Goal: Information Seeking & Learning: Learn about a topic

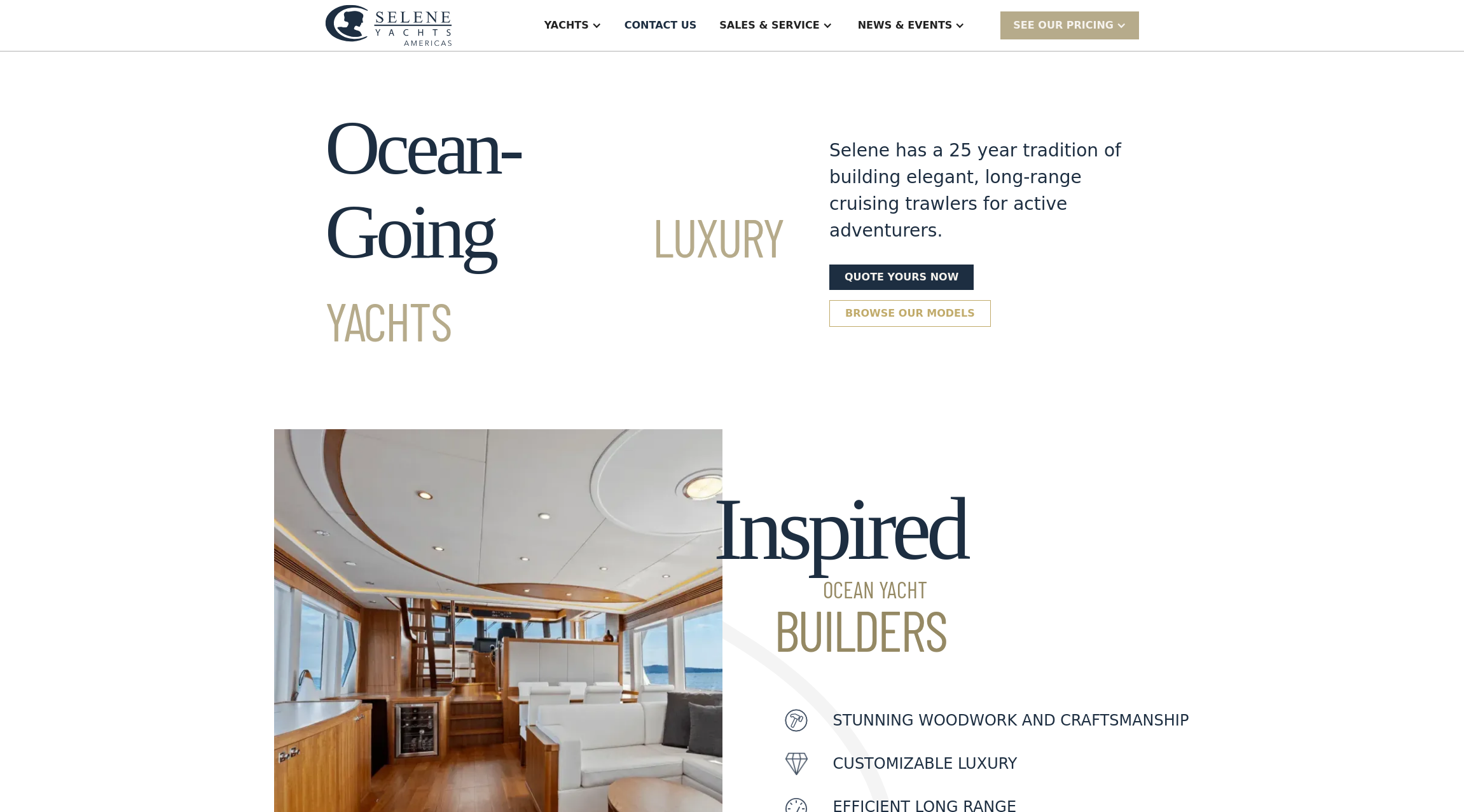
click at [877, 300] on link "Browse our models" at bounding box center [909, 314] width 161 height 27
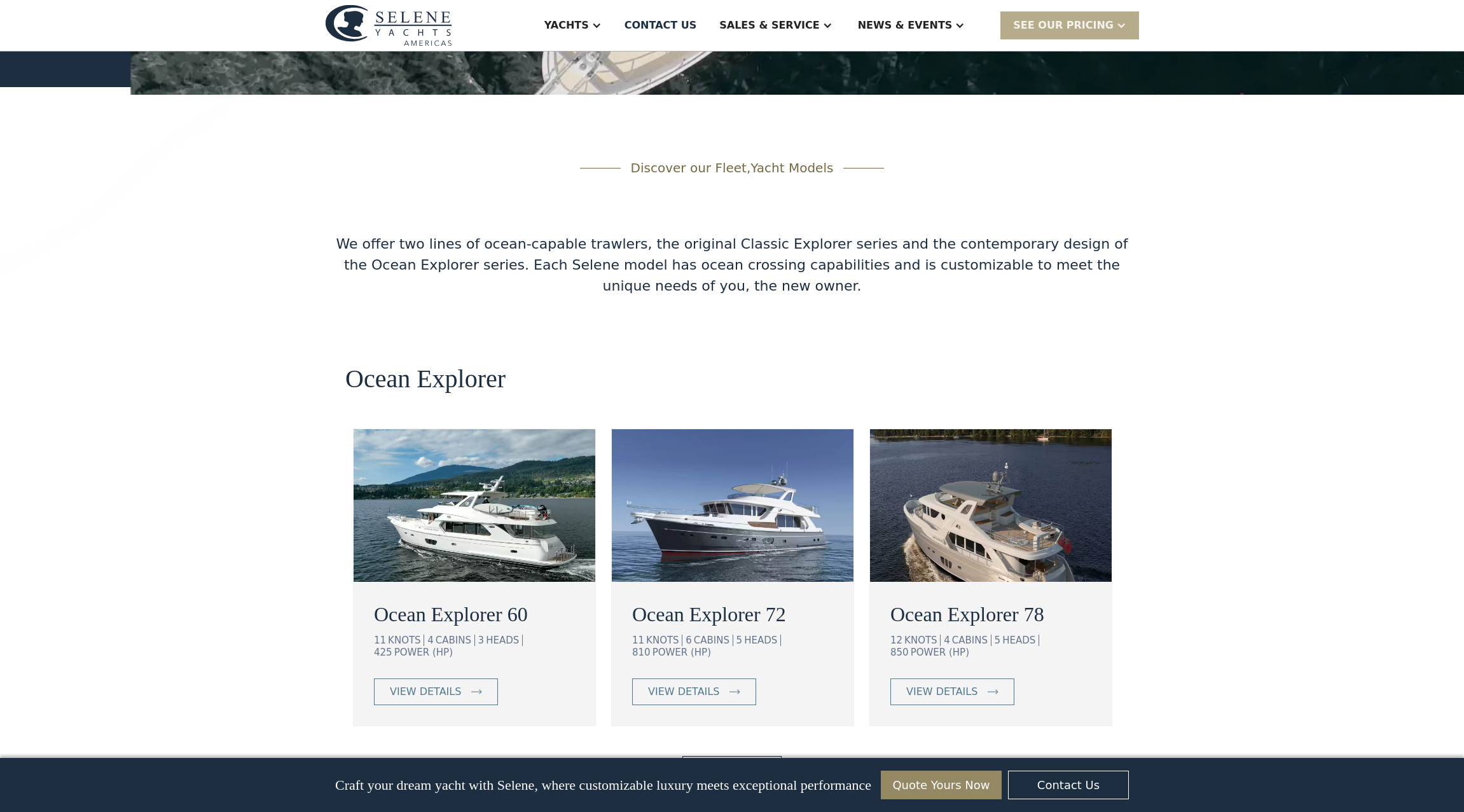
scroll to position [1979, 0]
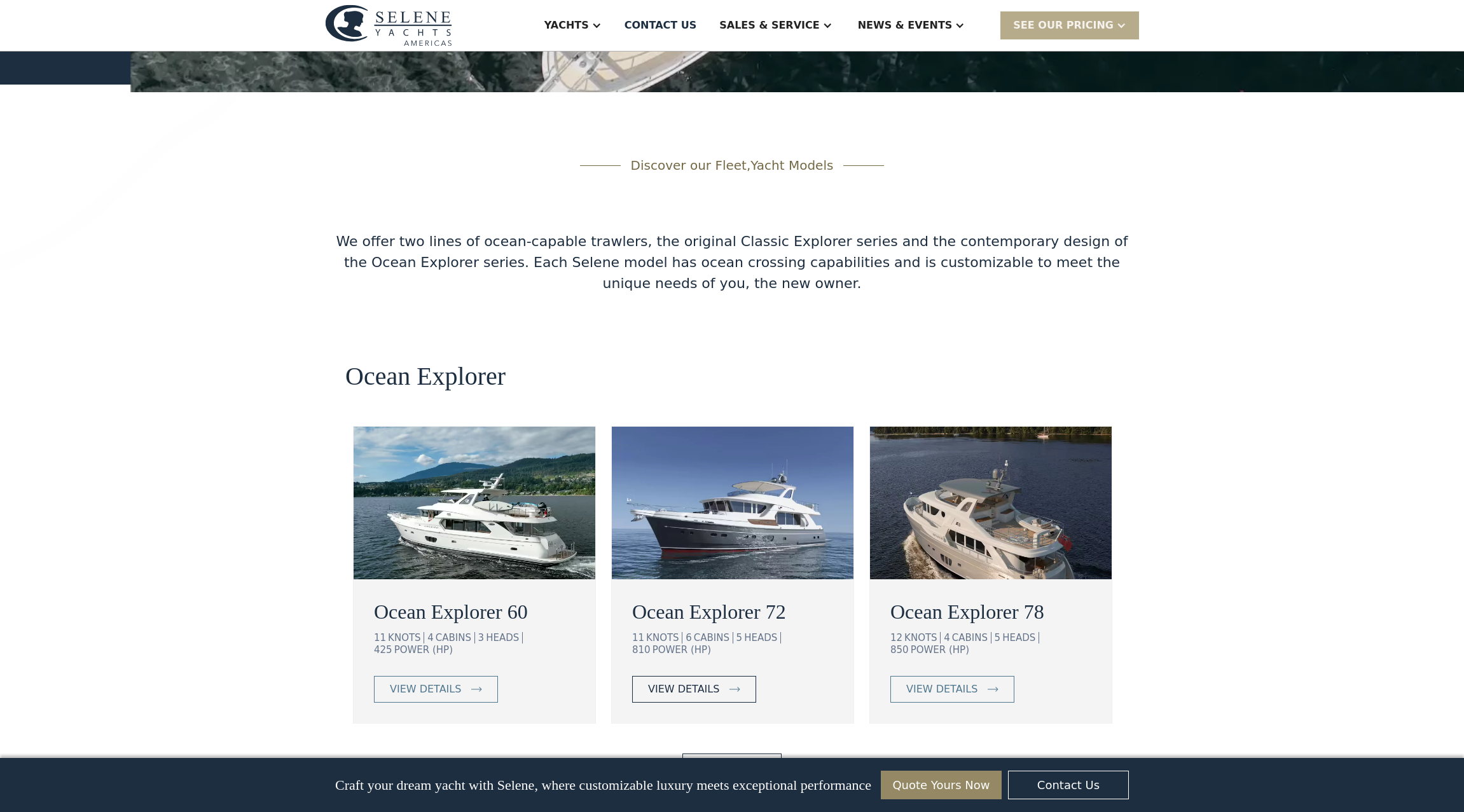
click at [720, 676] on link "view details" at bounding box center [694, 689] width 124 height 27
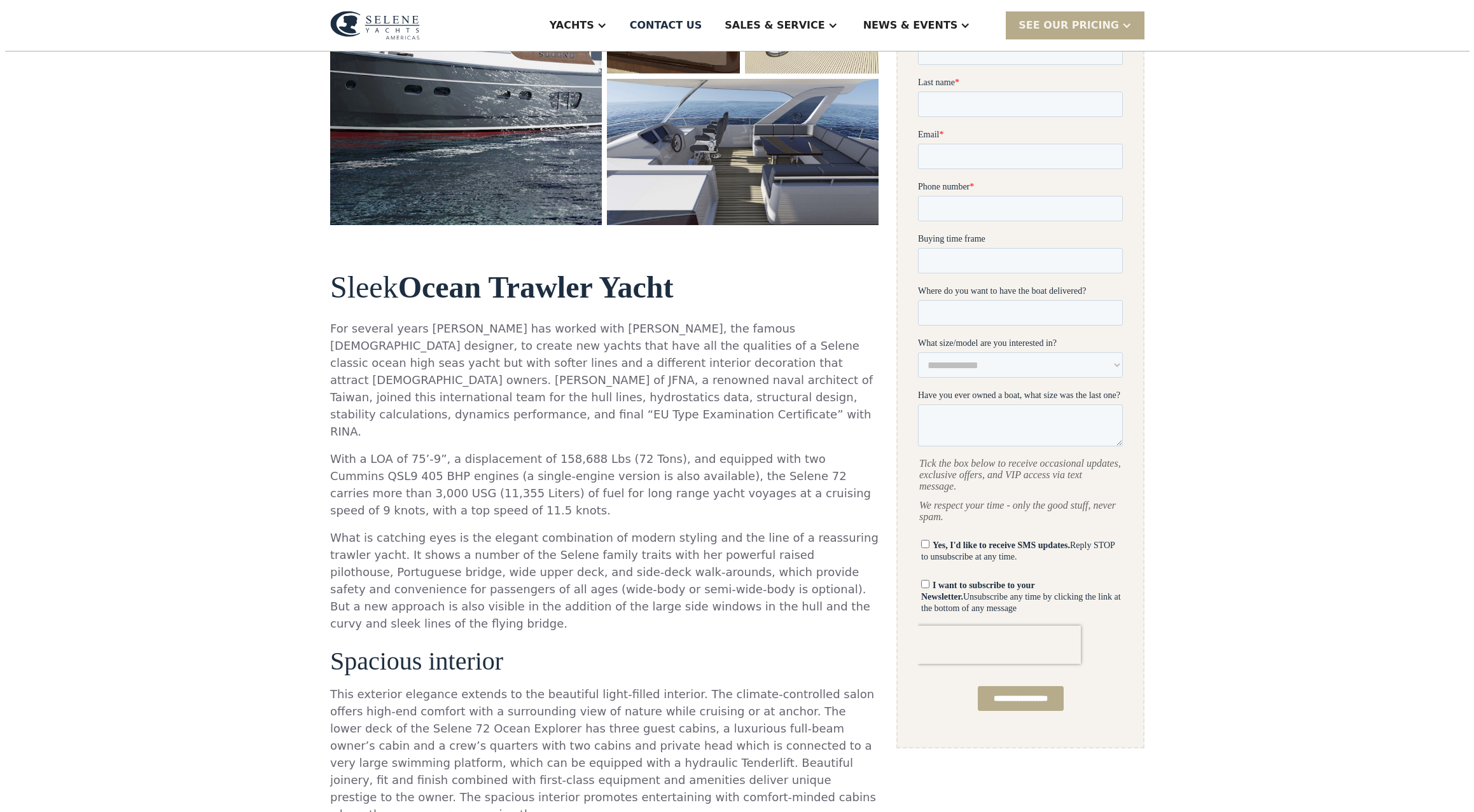
scroll to position [101, 0]
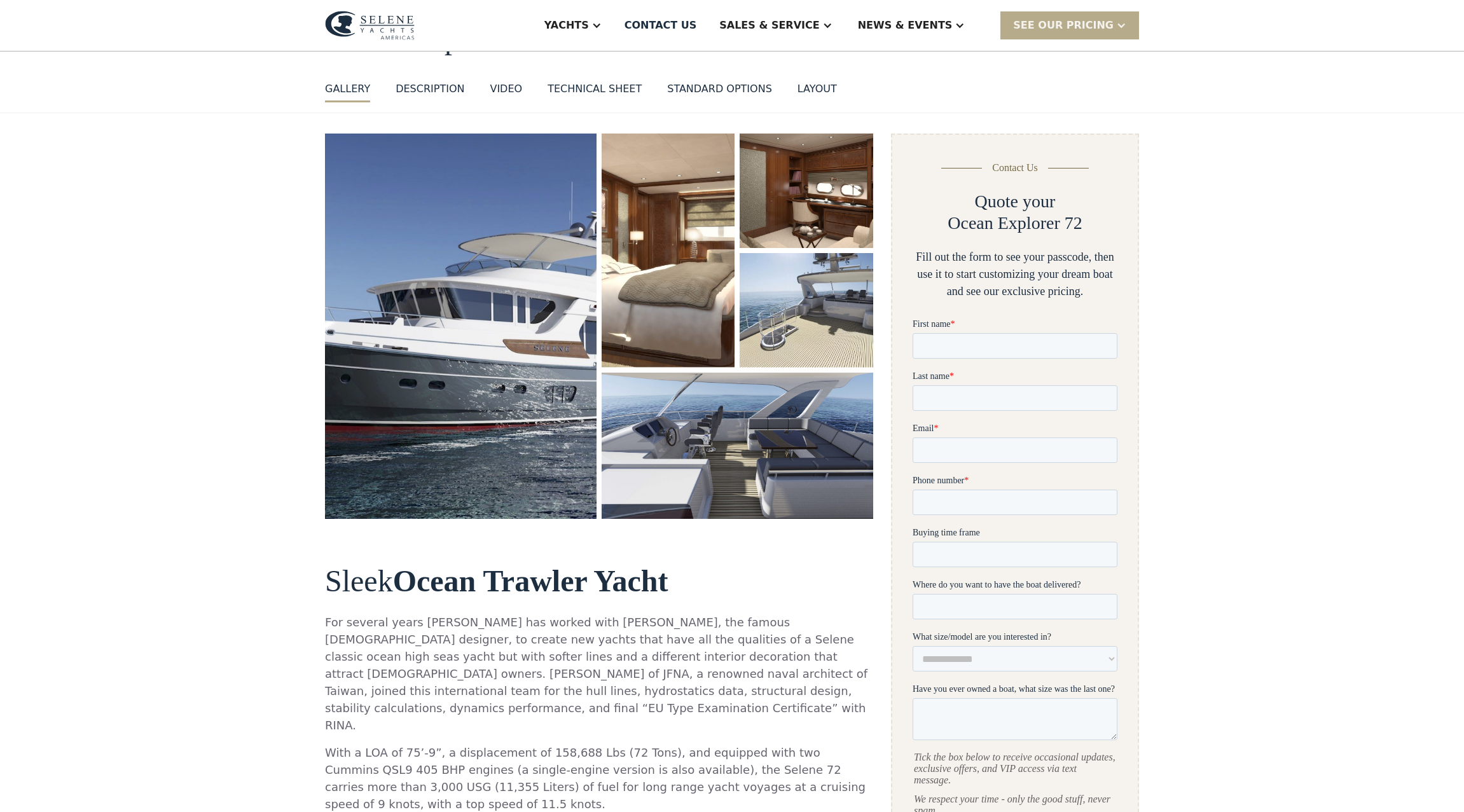
click at [493, 381] on img "open lightbox" at bounding box center [460, 326] width 271 height 385
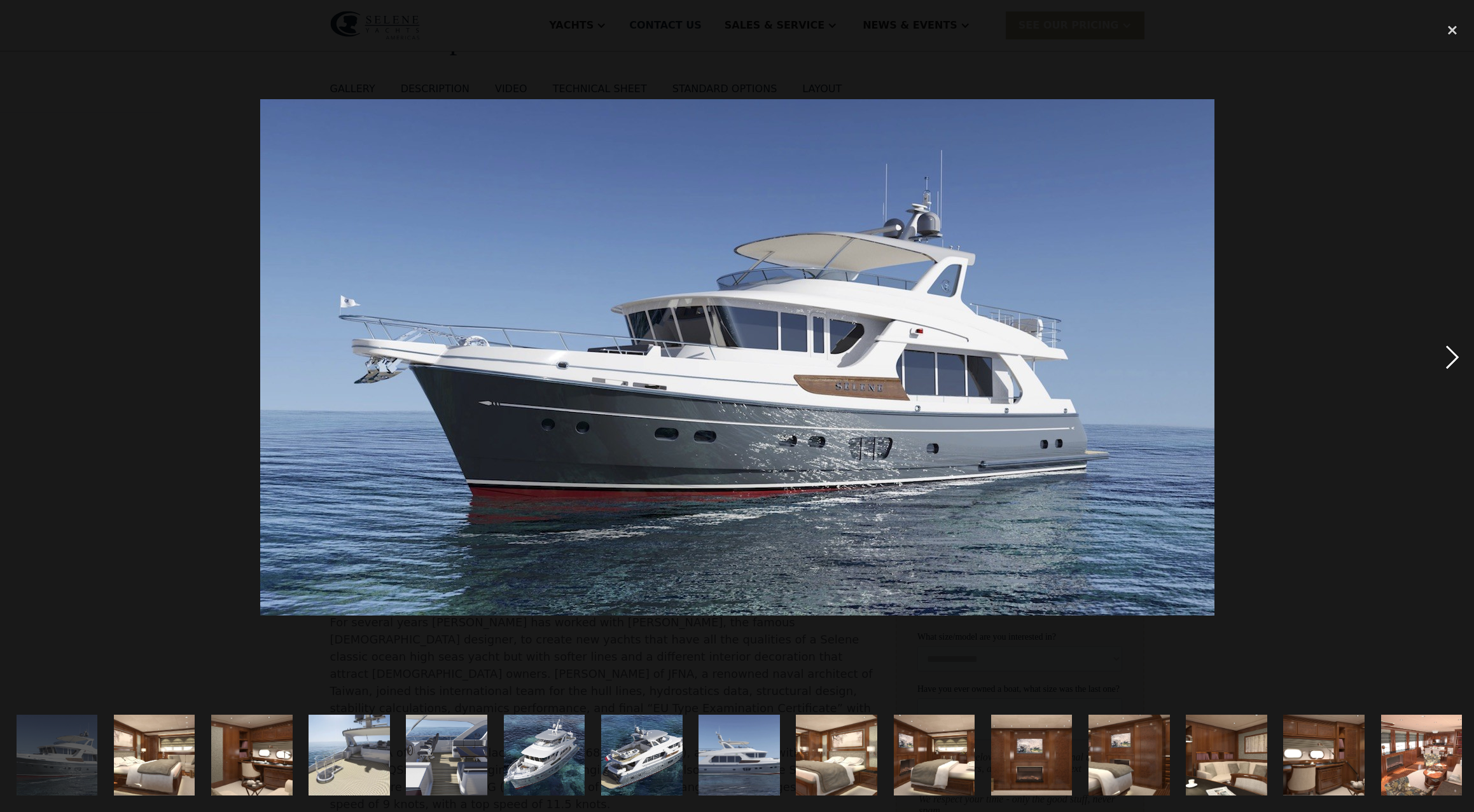
click at [1454, 353] on div "next image" at bounding box center [1452, 357] width 43 height 682
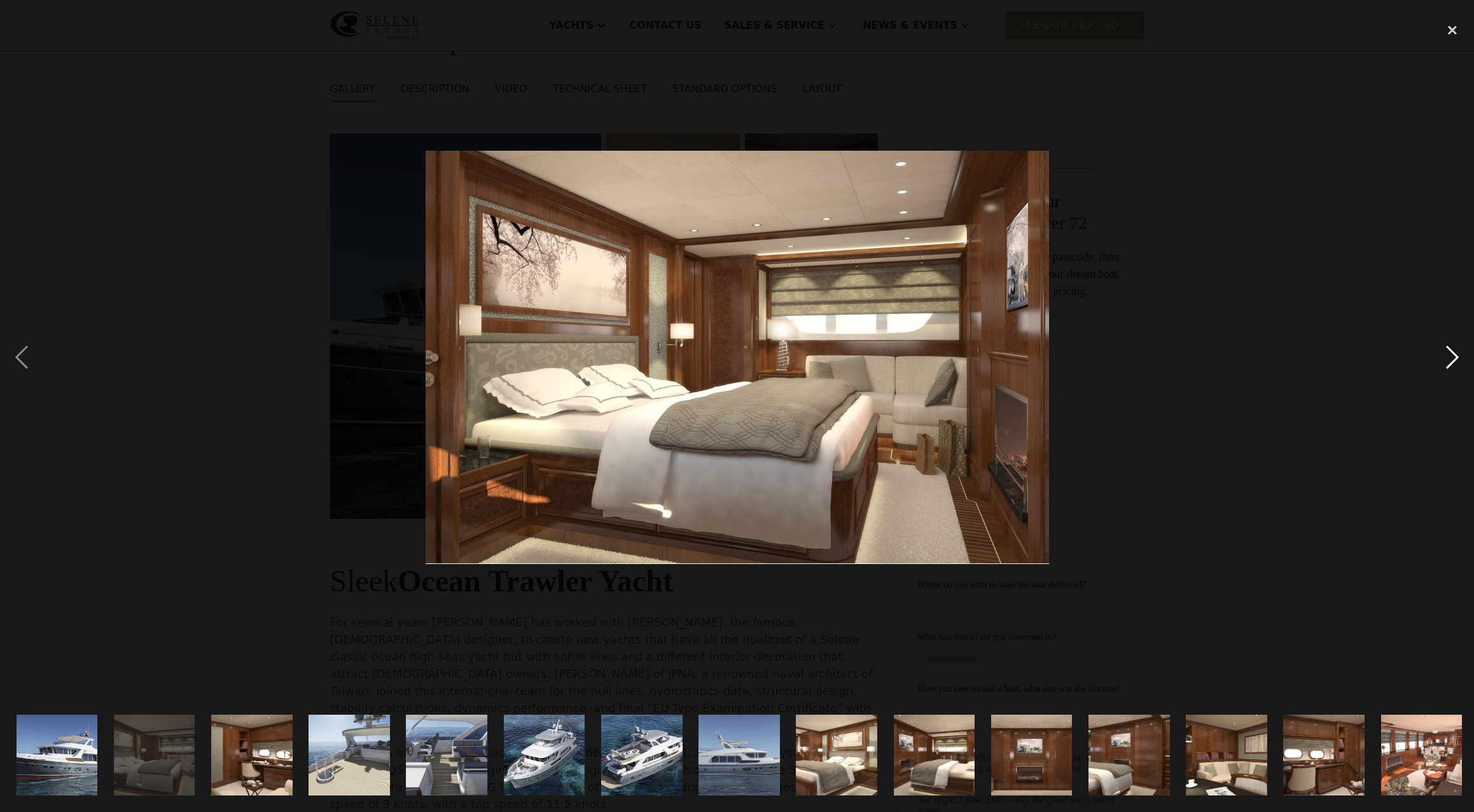
click at [1454, 353] on div "next image" at bounding box center [1452, 357] width 43 height 682
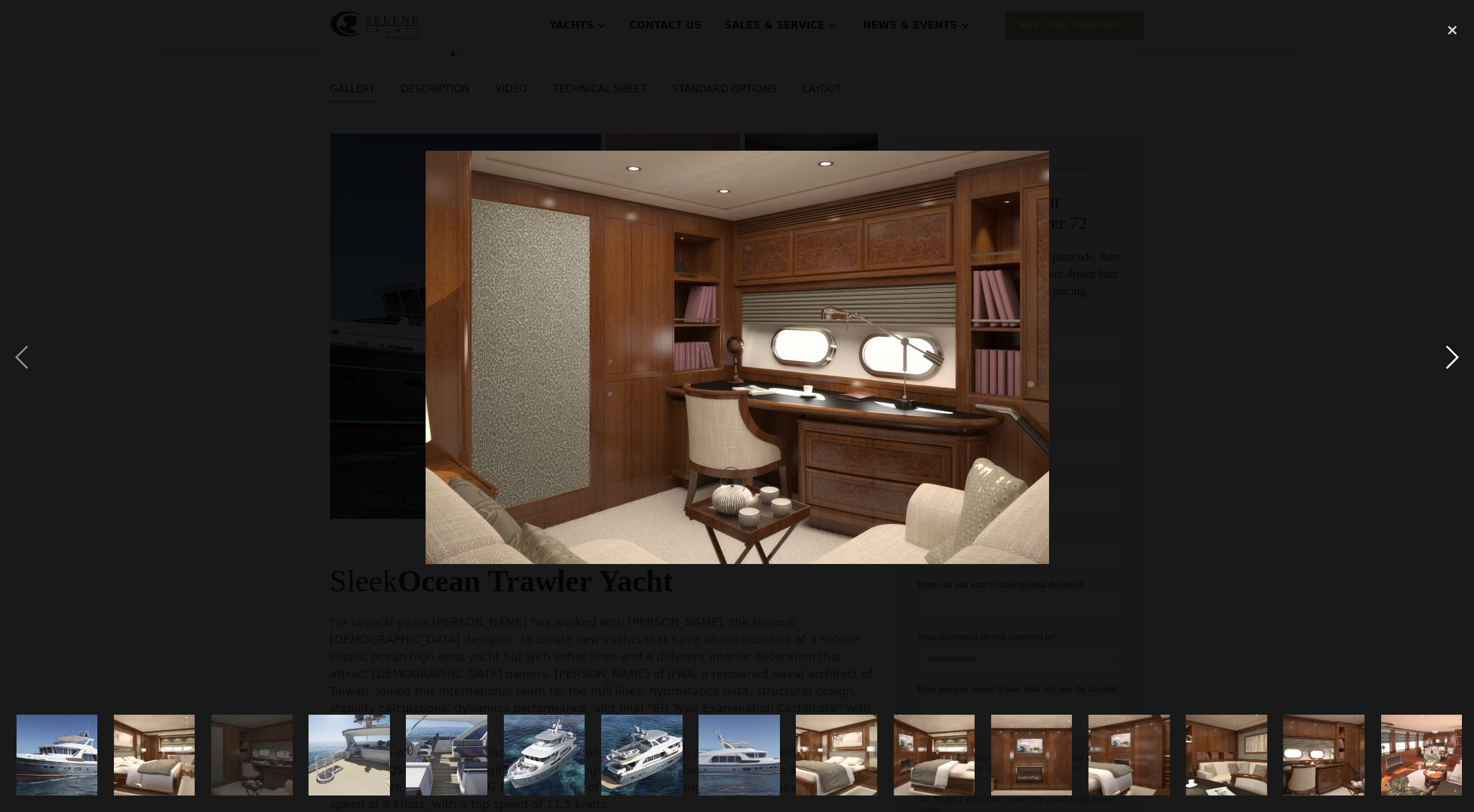
click at [1454, 352] on div "next image" at bounding box center [1452, 357] width 43 height 682
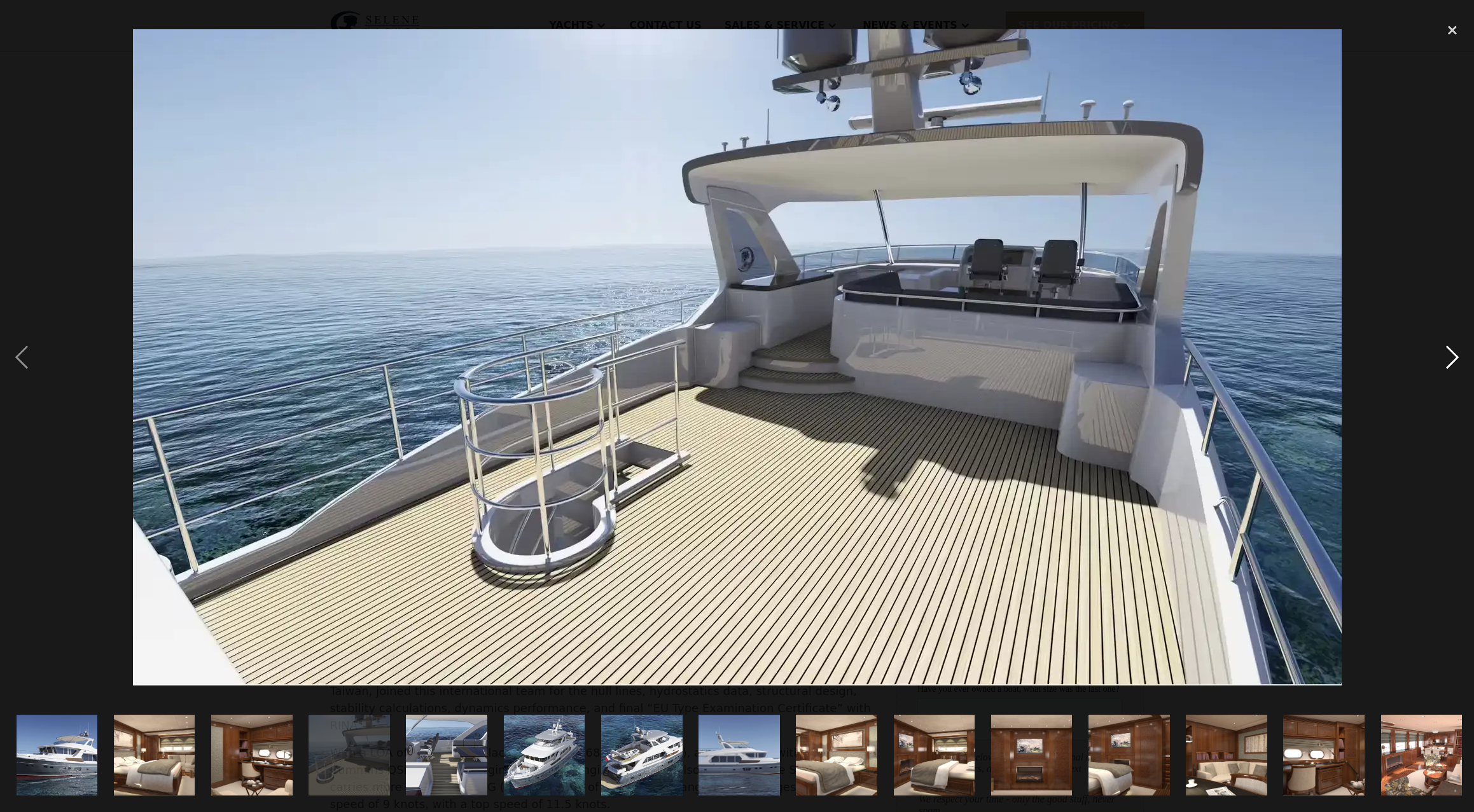
click at [1454, 352] on div "next image" at bounding box center [1452, 357] width 43 height 682
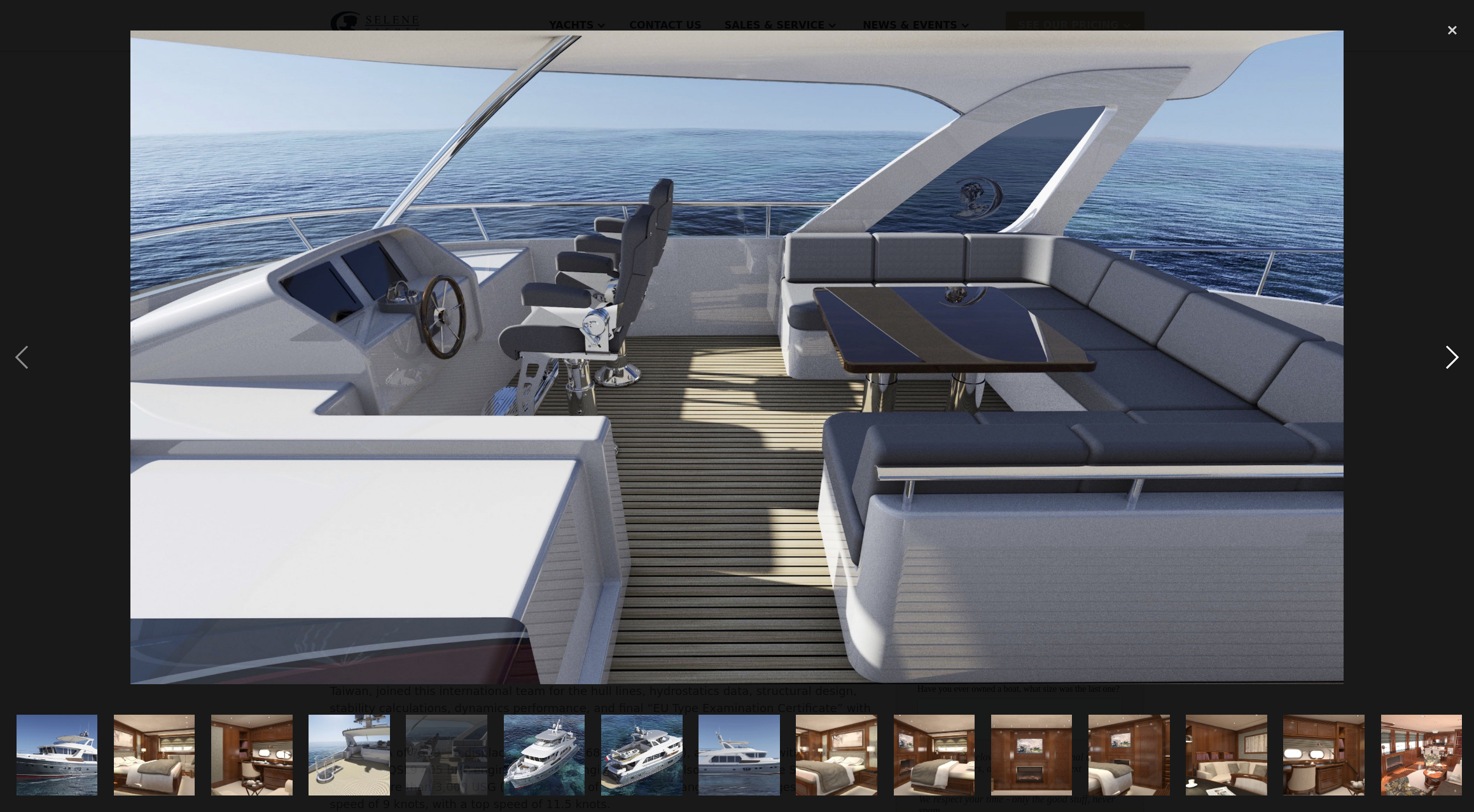
click at [1454, 352] on div "next image" at bounding box center [1452, 357] width 43 height 682
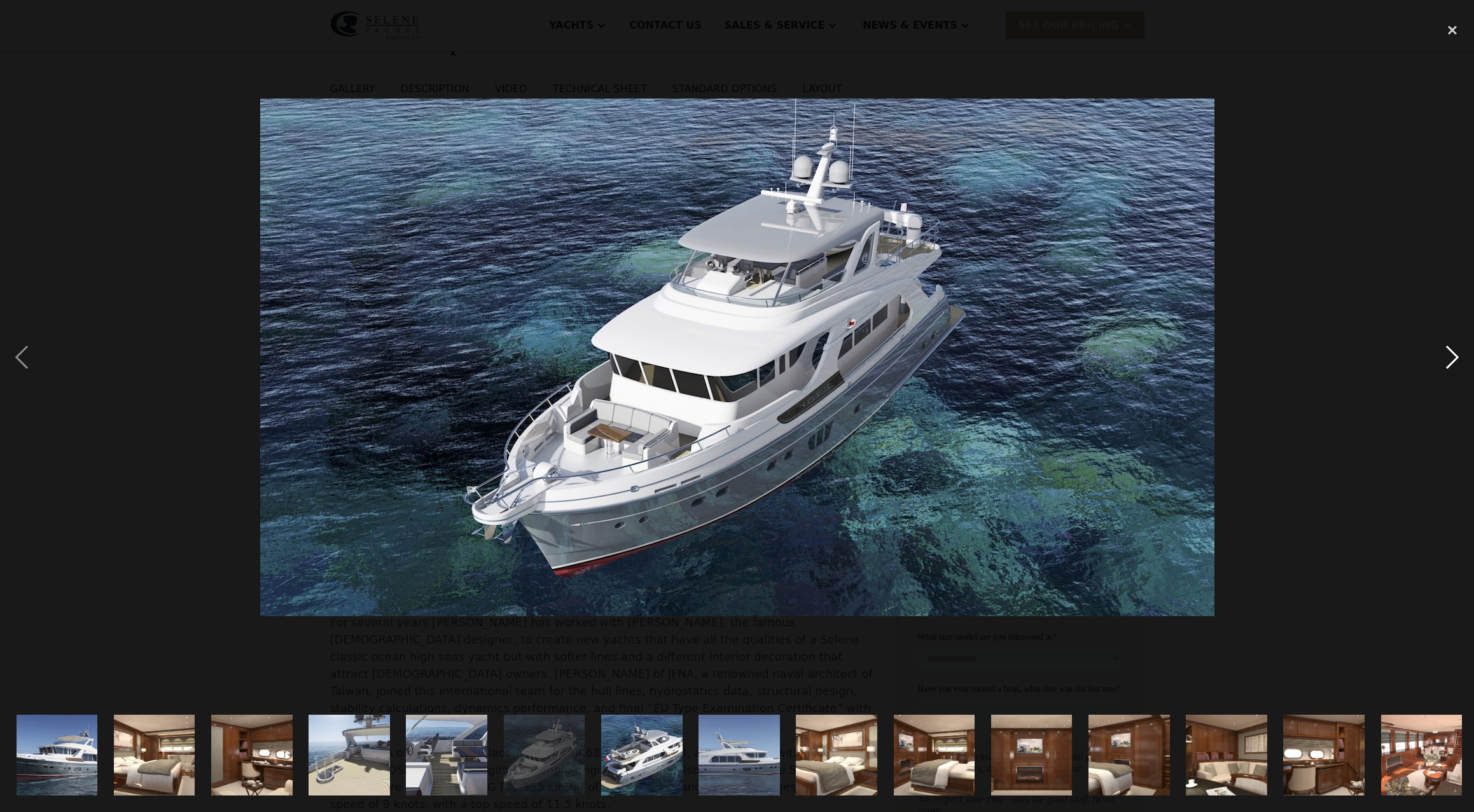
click at [1454, 352] on div "next image" at bounding box center [1452, 357] width 43 height 682
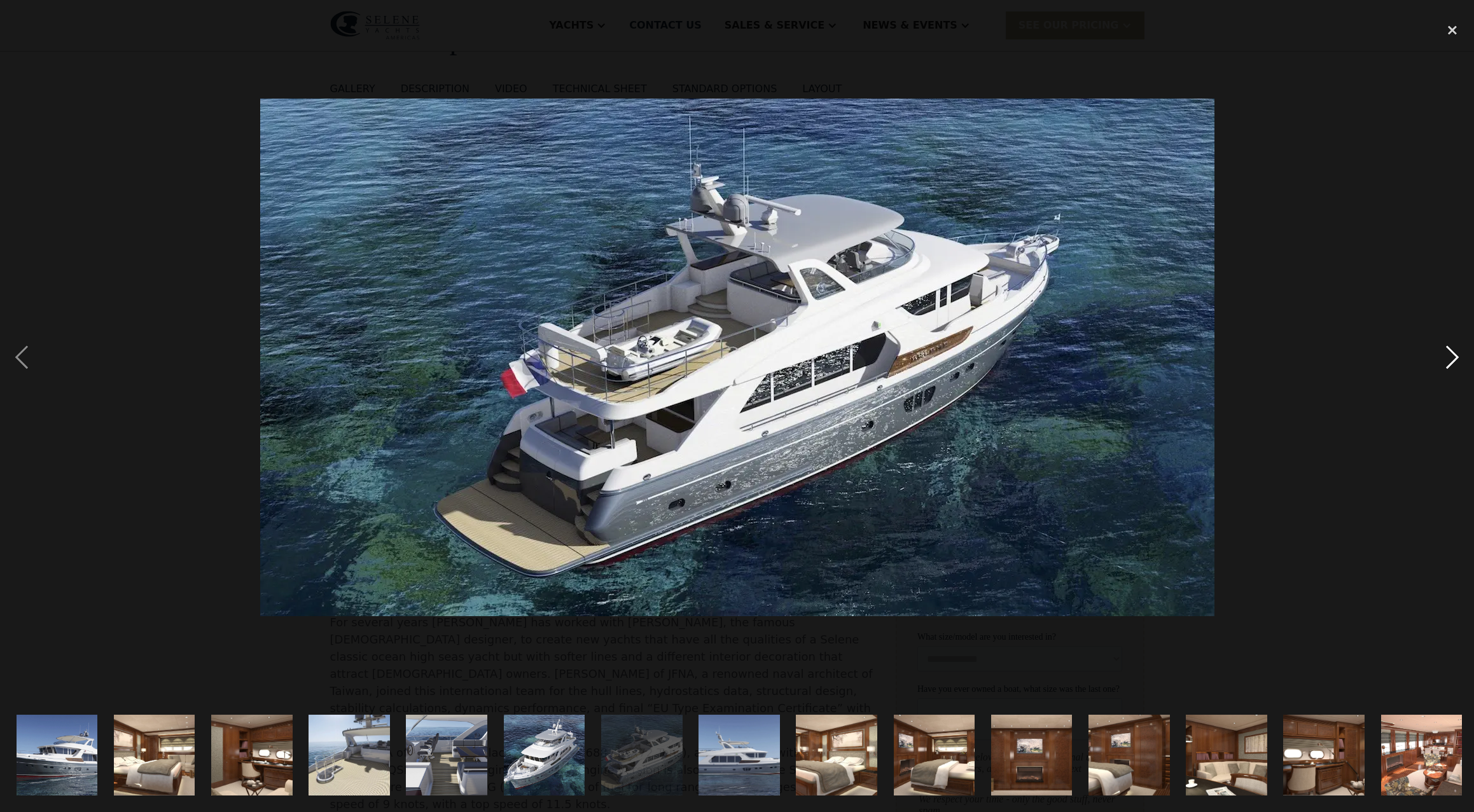
click at [1454, 352] on div "next image" at bounding box center [1452, 357] width 43 height 682
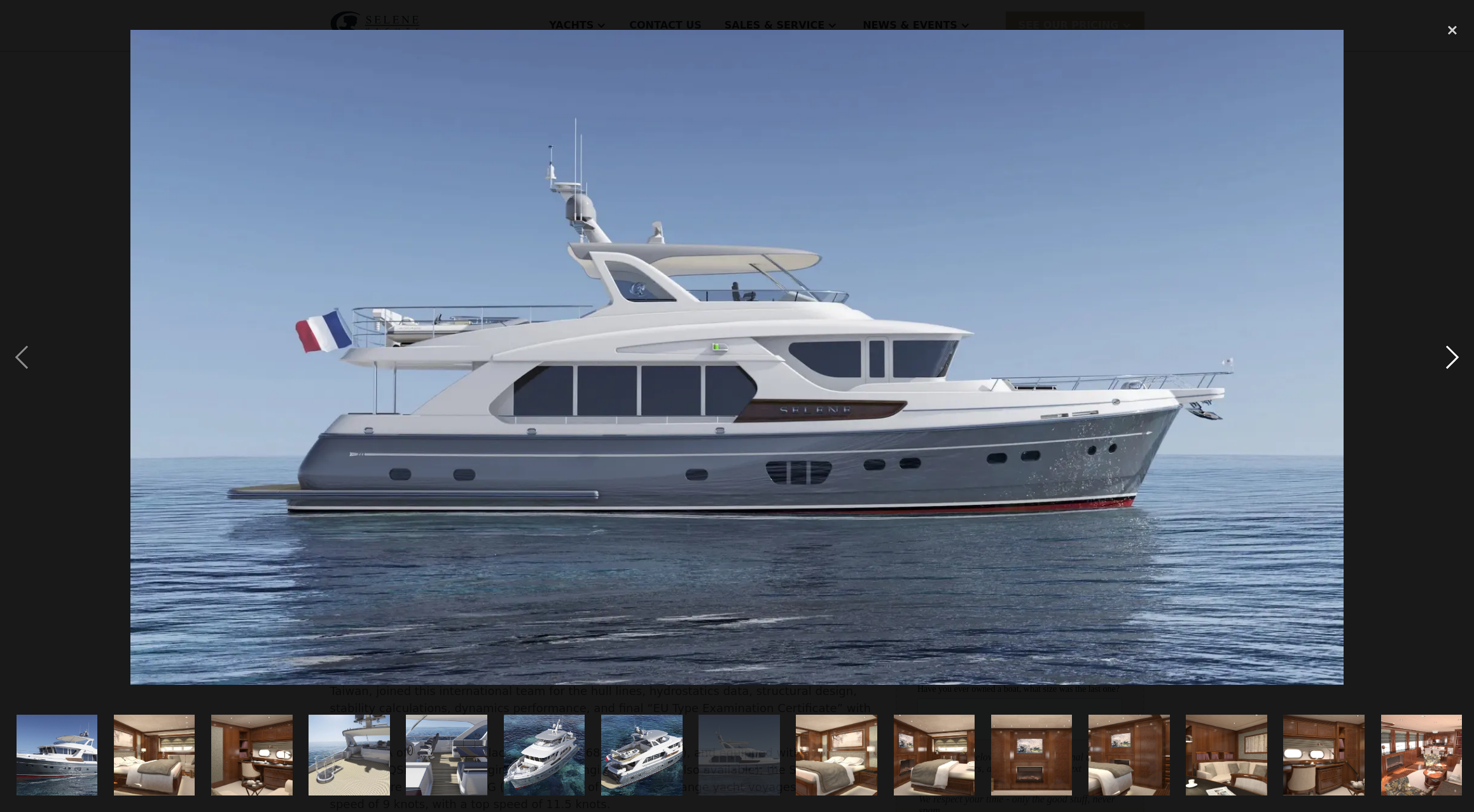
click at [1454, 352] on div "next image" at bounding box center [1452, 357] width 43 height 682
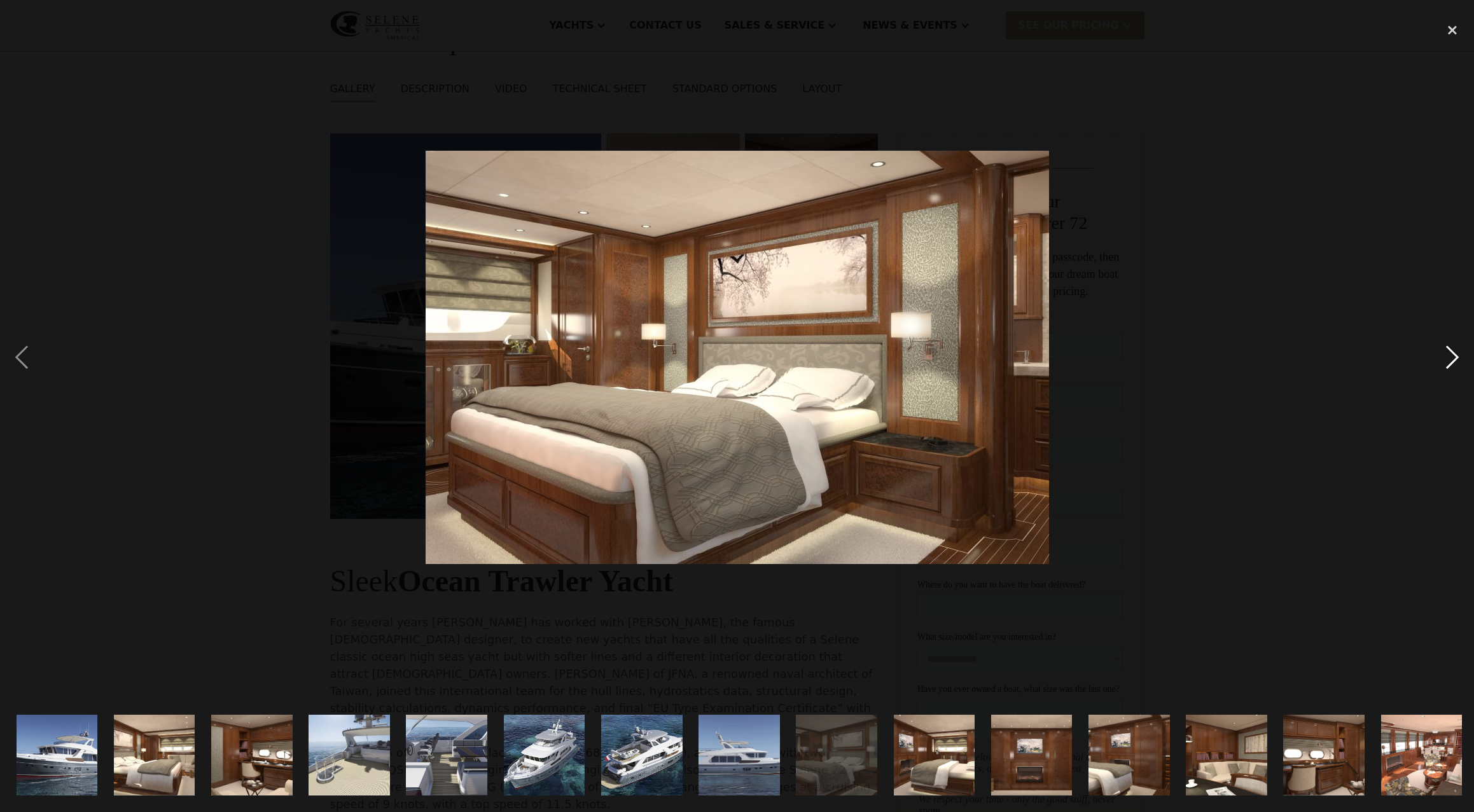
click at [1454, 352] on div "next image" at bounding box center [1452, 357] width 43 height 682
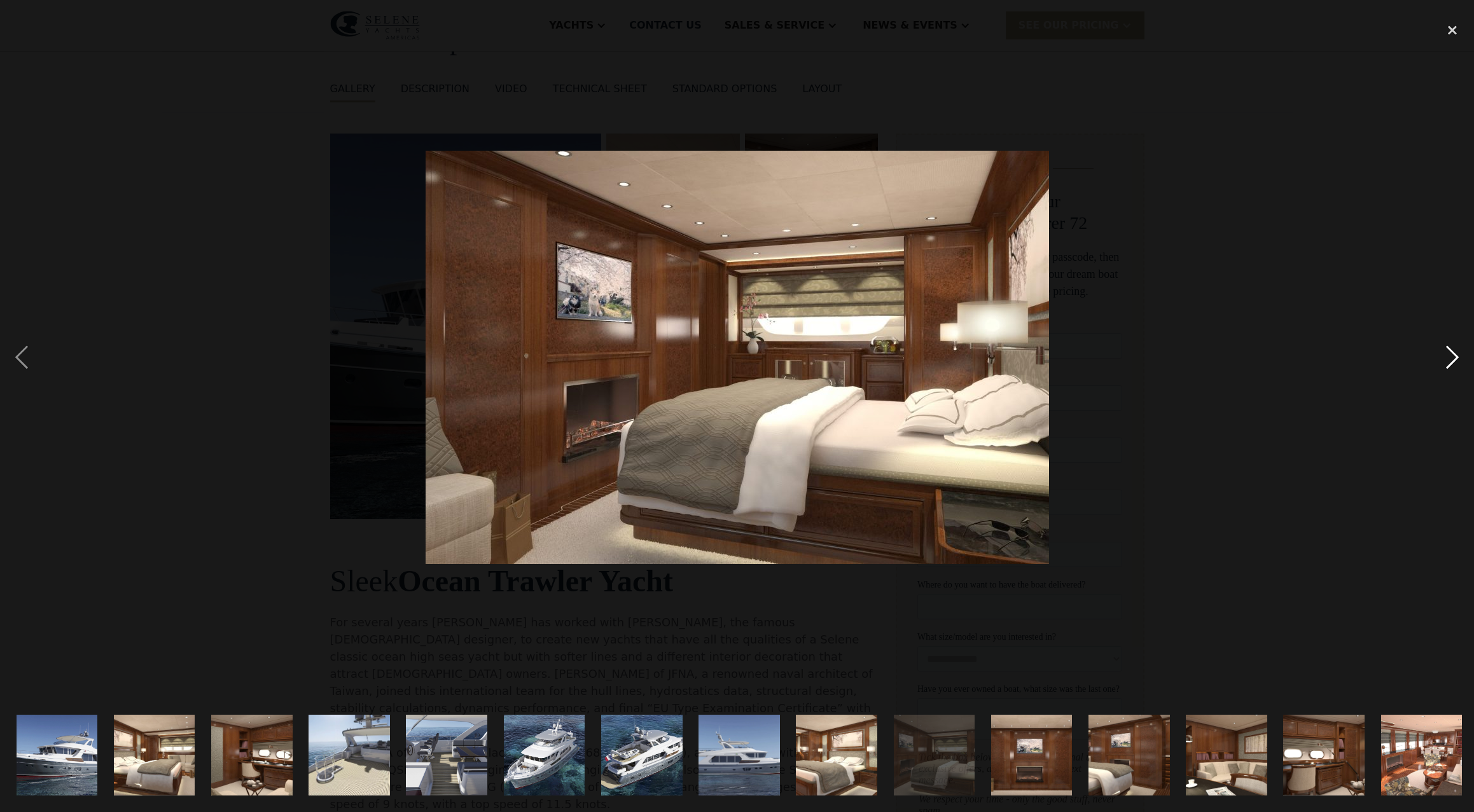
click at [1454, 352] on div "next image" at bounding box center [1452, 357] width 43 height 682
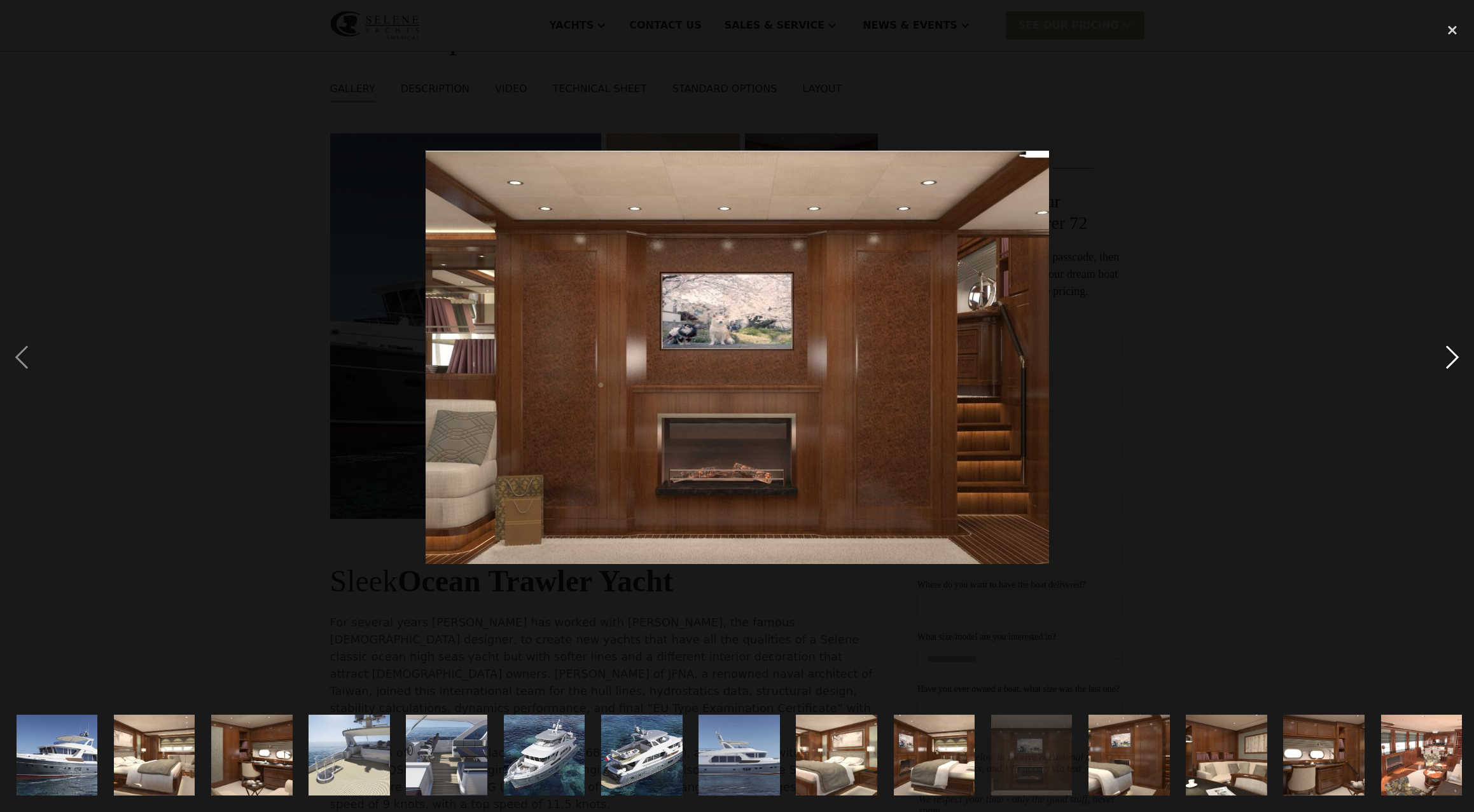
click at [1452, 362] on div "next image" at bounding box center [1452, 357] width 43 height 682
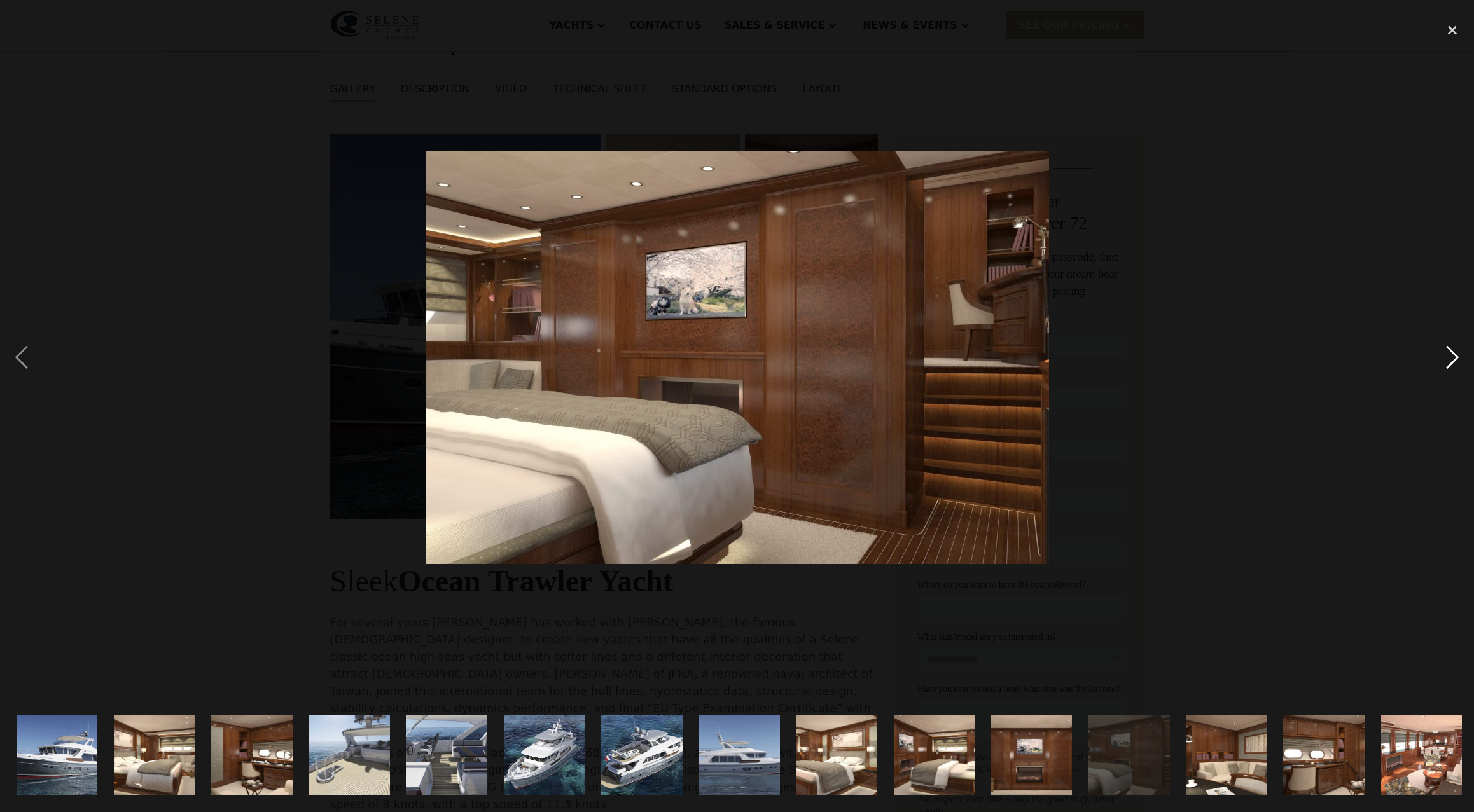
click at [1450, 361] on div "next image" at bounding box center [1452, 357] width 43 height 682
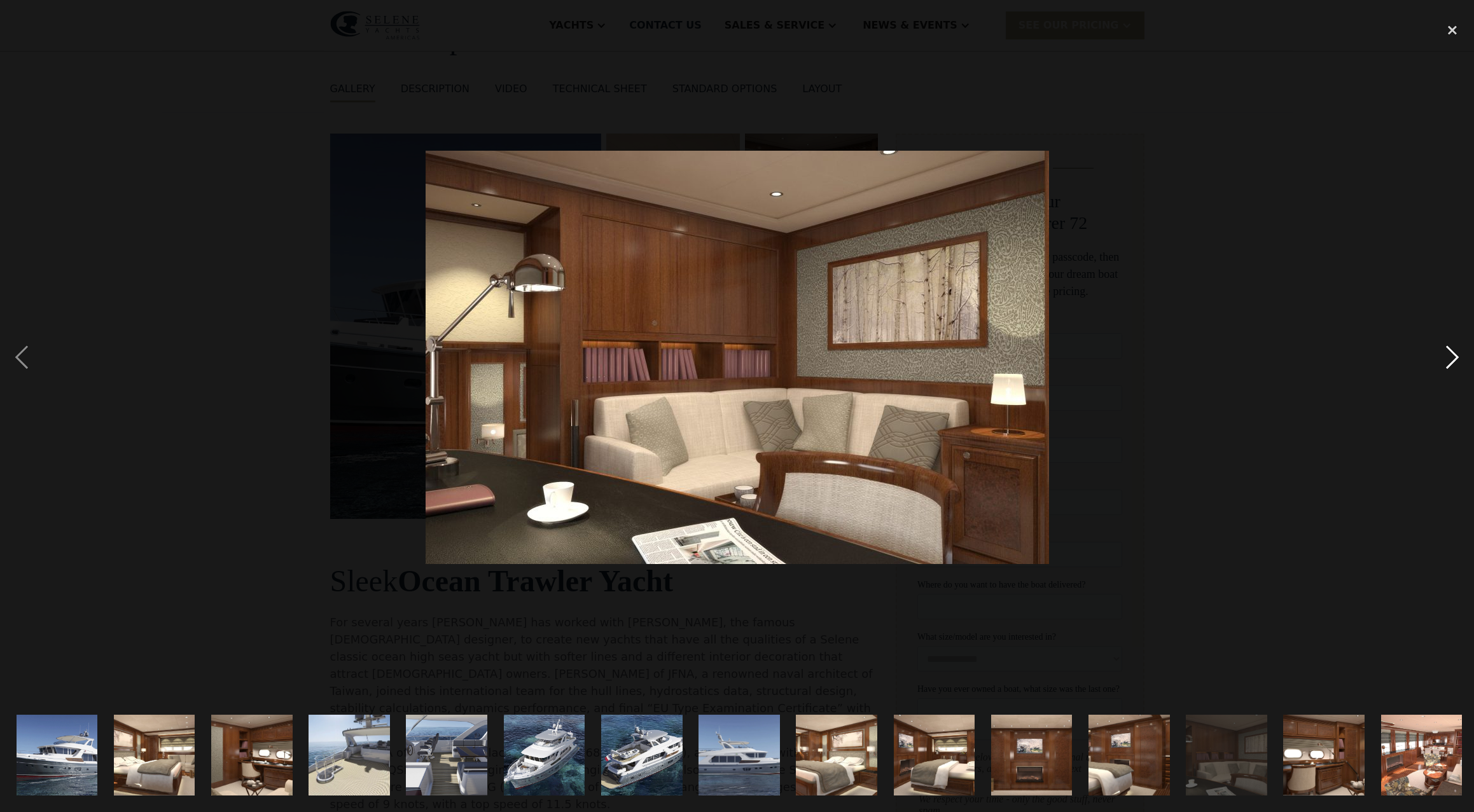
click at [1450, 361] on div "next image" at bounding box center [1452, 357] width 43 height 682
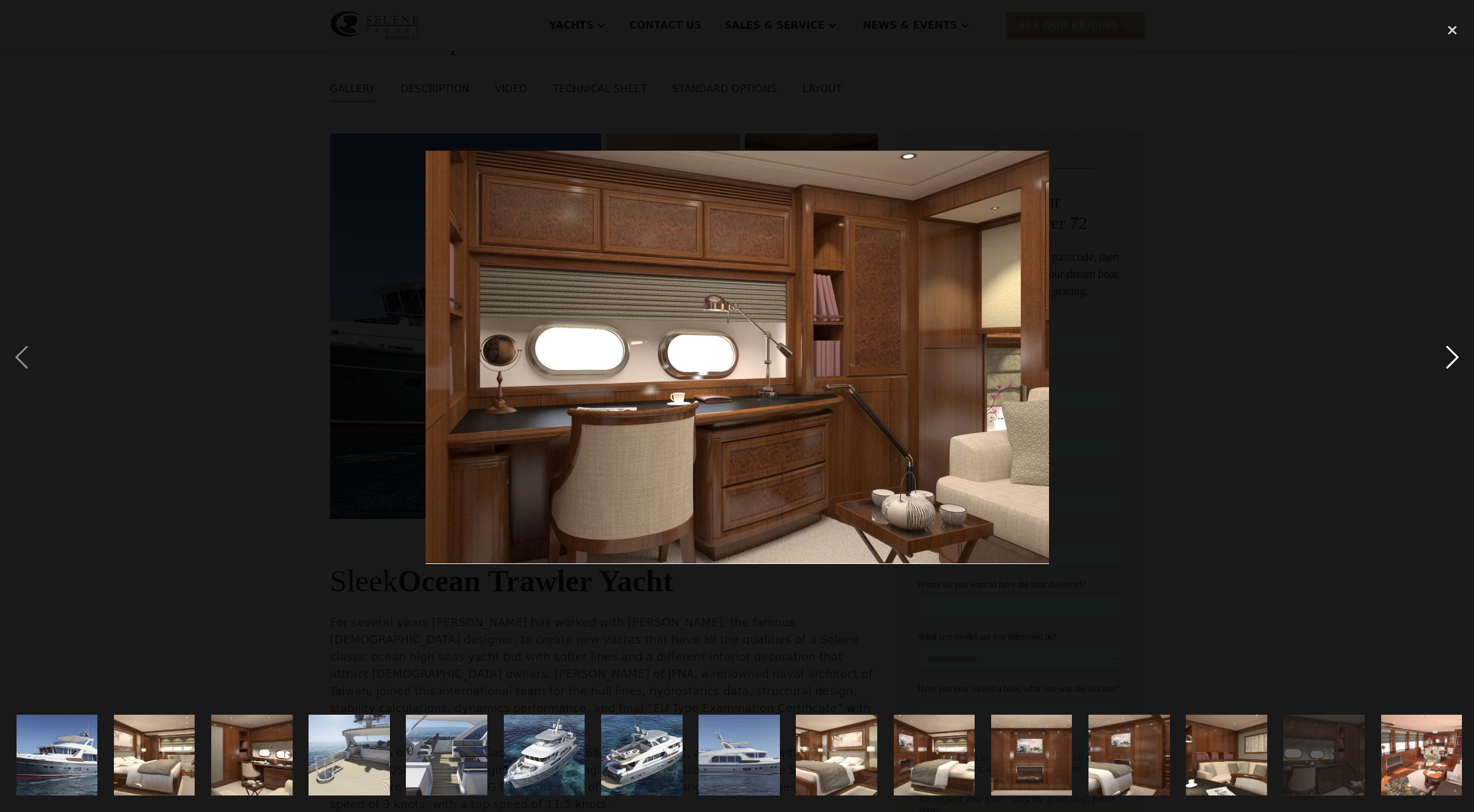
click at [1450, 361] on div "next image" at bounding box center [1452, 357] width 43 height 682
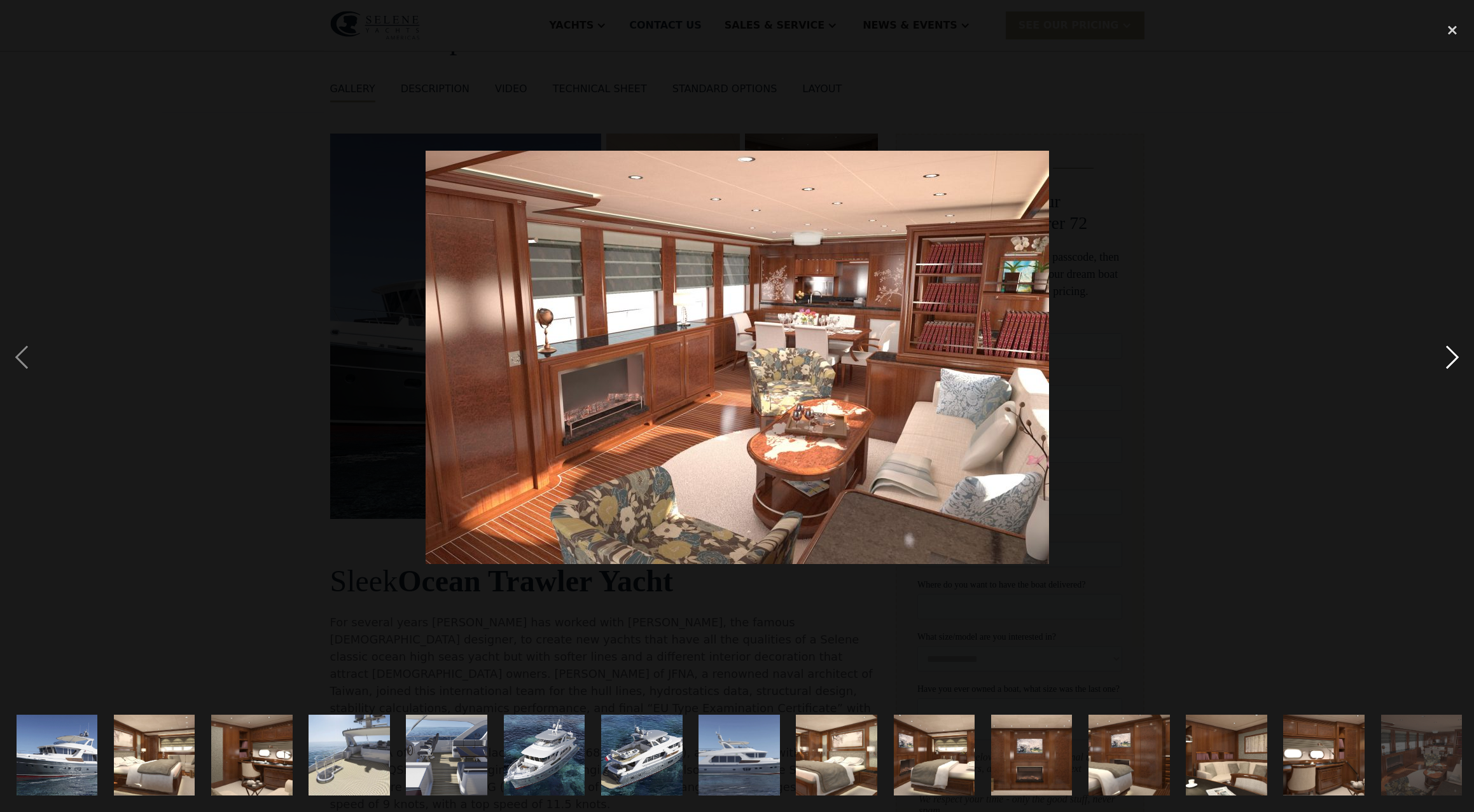
click at [1450, 360] on div "next image" at bounding box center [1452, 357] width 43 height 682
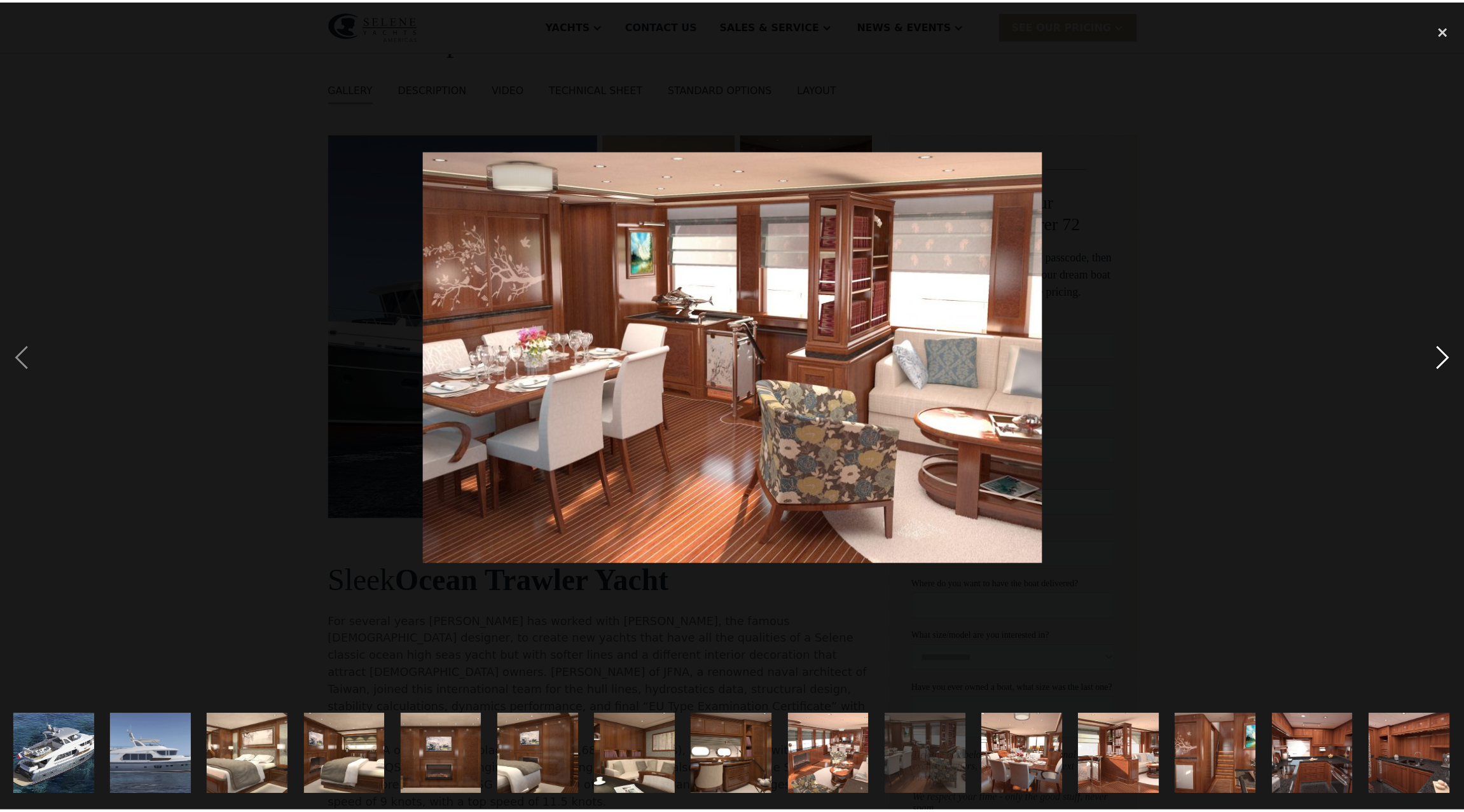
scroll to position [0, 589]
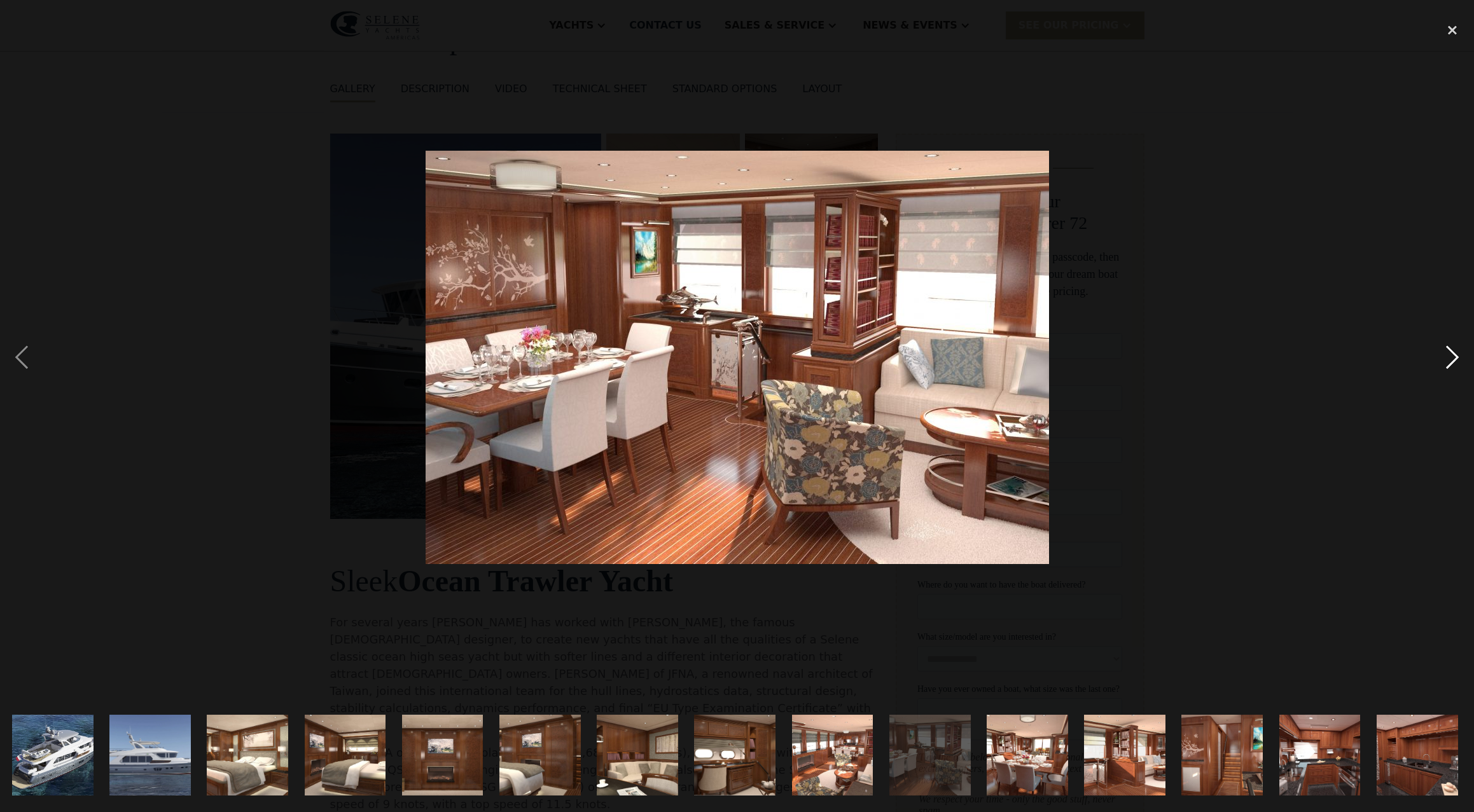
click at [1450, 360] on div "next image" at bounding box center [1452, 357] width 43 height 682
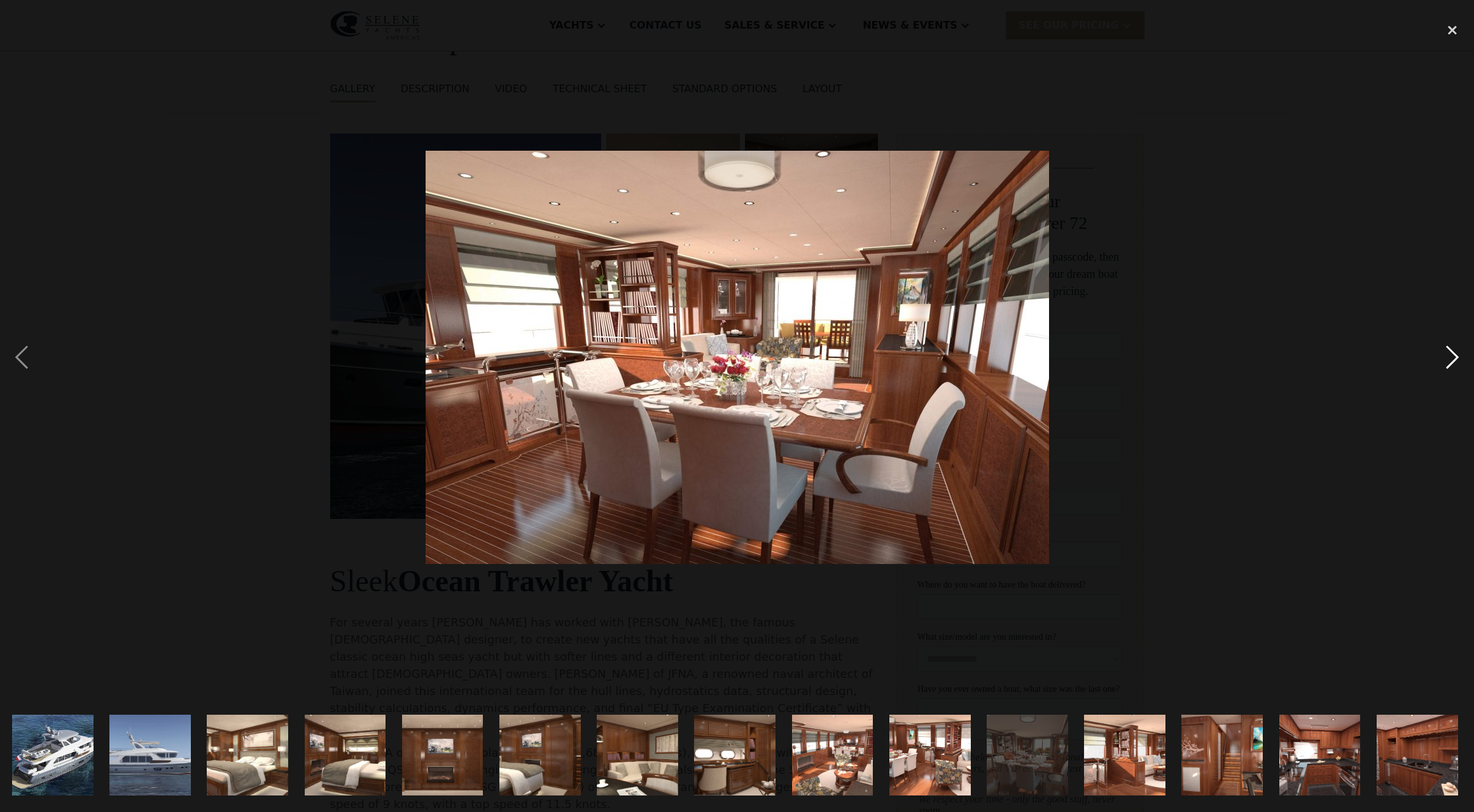
click at [1450, 360] on div "next image" at bounding box center [1452, 357] width 43 height 682
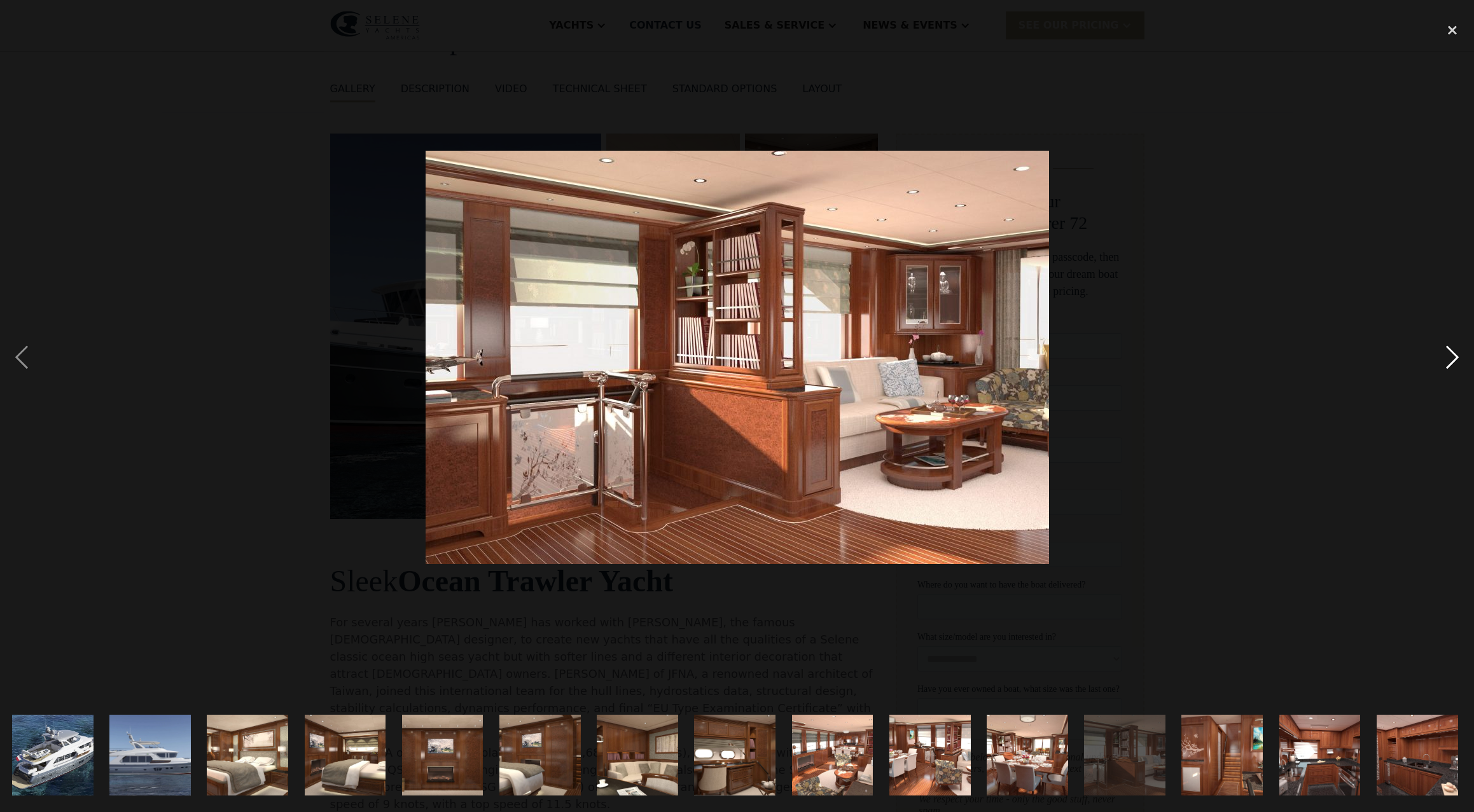
click at [1450, 360] on div "next image" at bounding box center [1452, 357] width 43 height 682
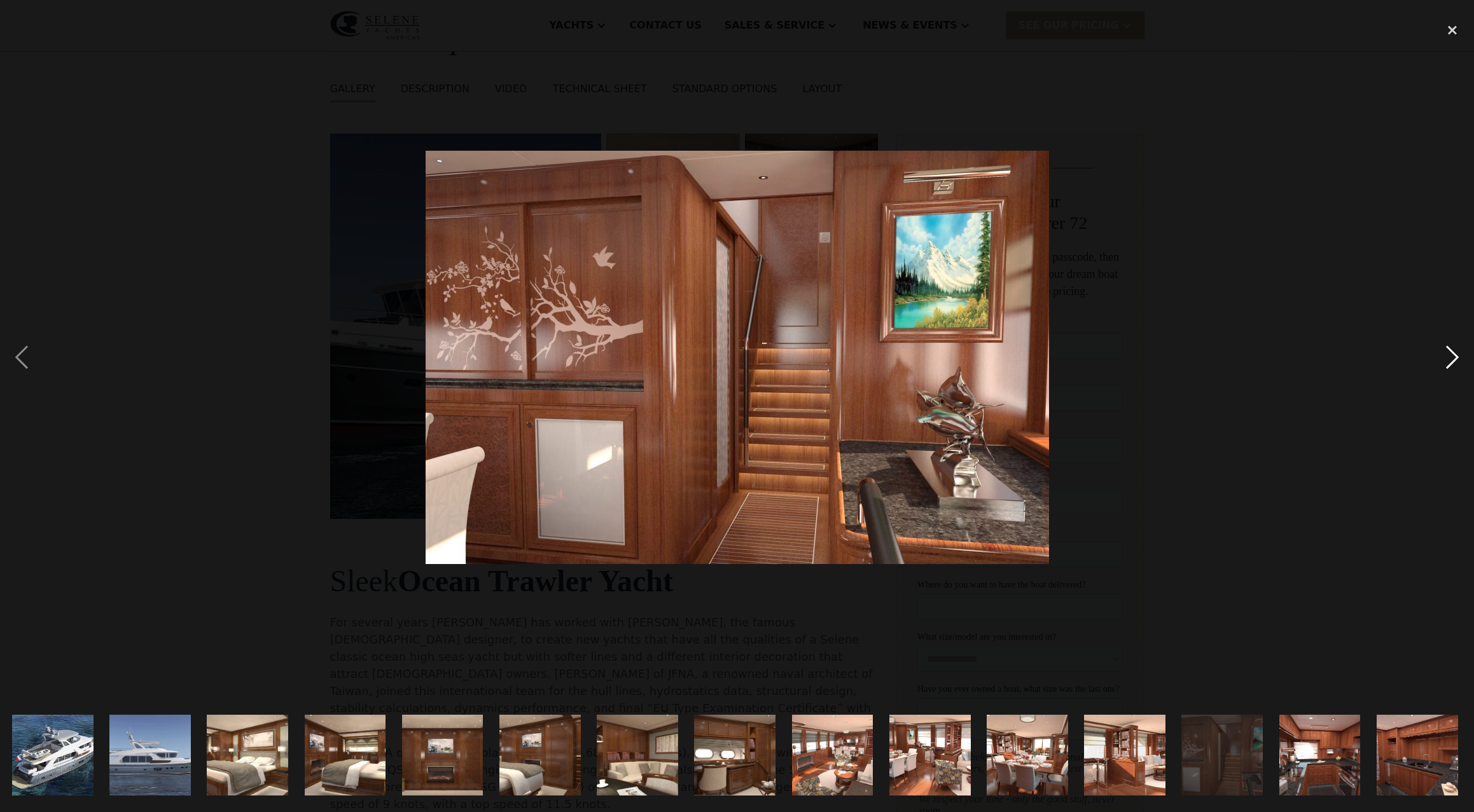
click at [1450, 360] on div "next image" at bounding box center [1452, 357] width 43 height 682
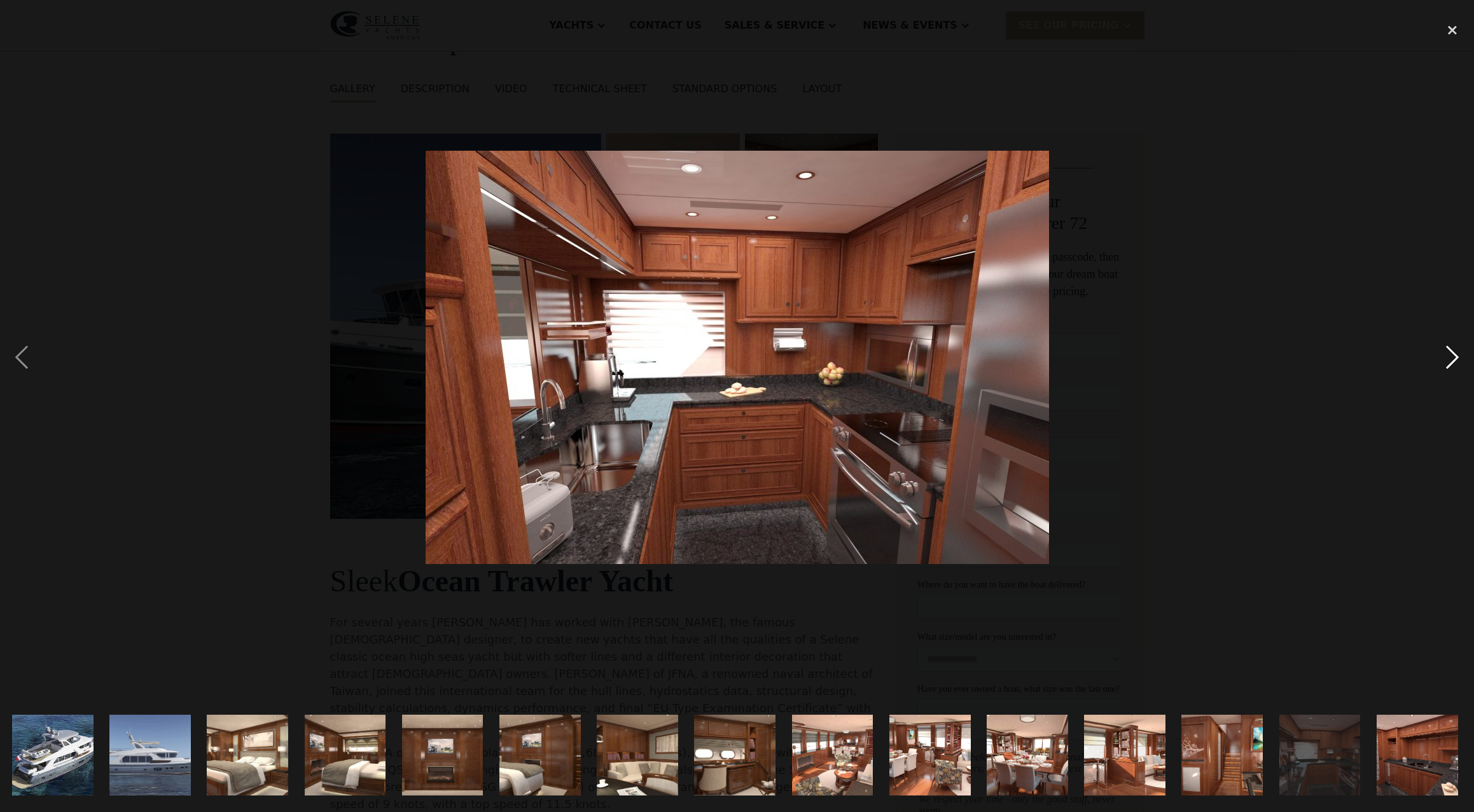
click at [1450, 360] on div "next image" at bounding box center [1452, 357] width 43 height 682
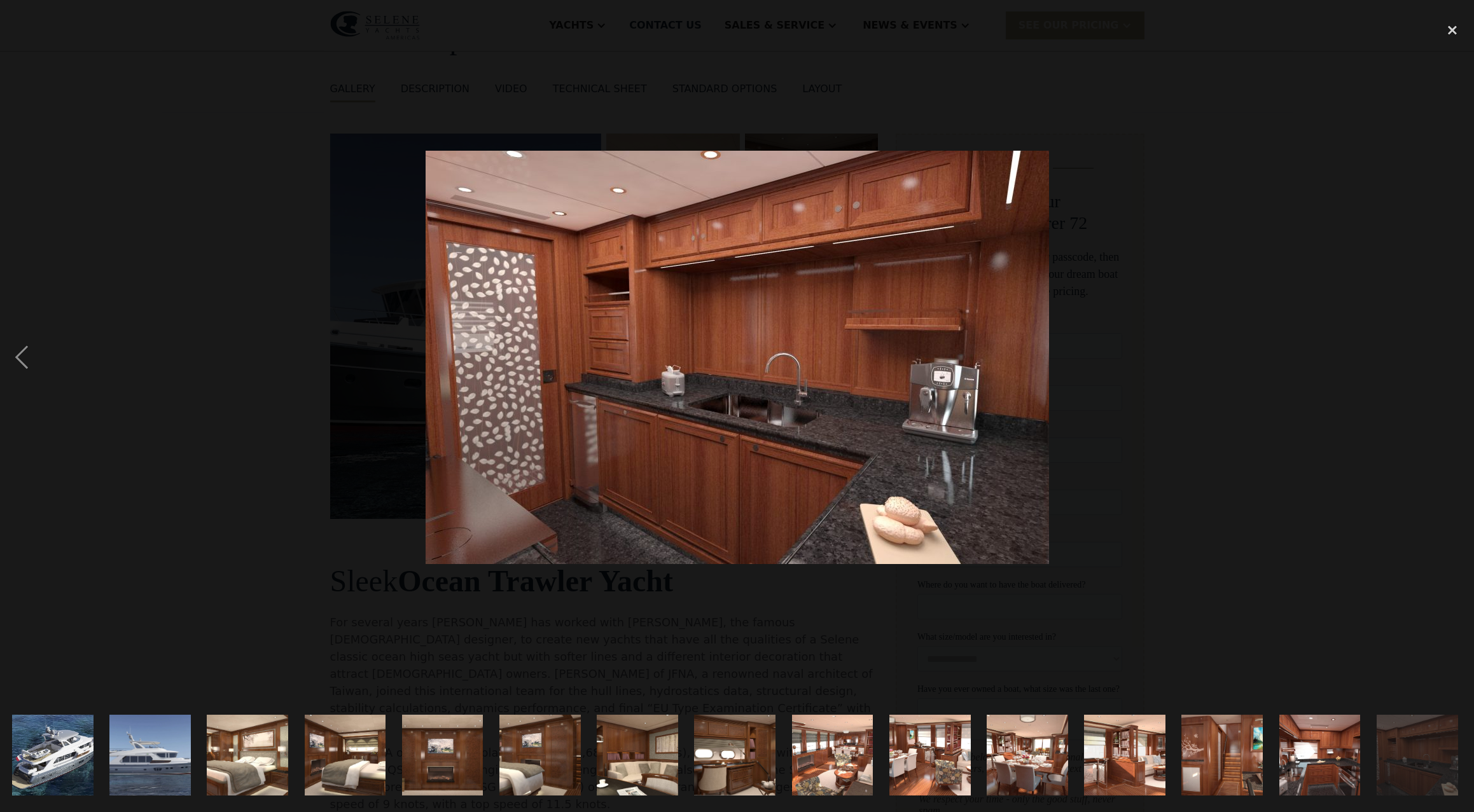
click at [1450, 360] on div "next image" at bounding box center [1452, 357] width 43 height 682
click at [1452, 31] on div "close lightbox" at bounding box center [1452, 30] width 43 height 28
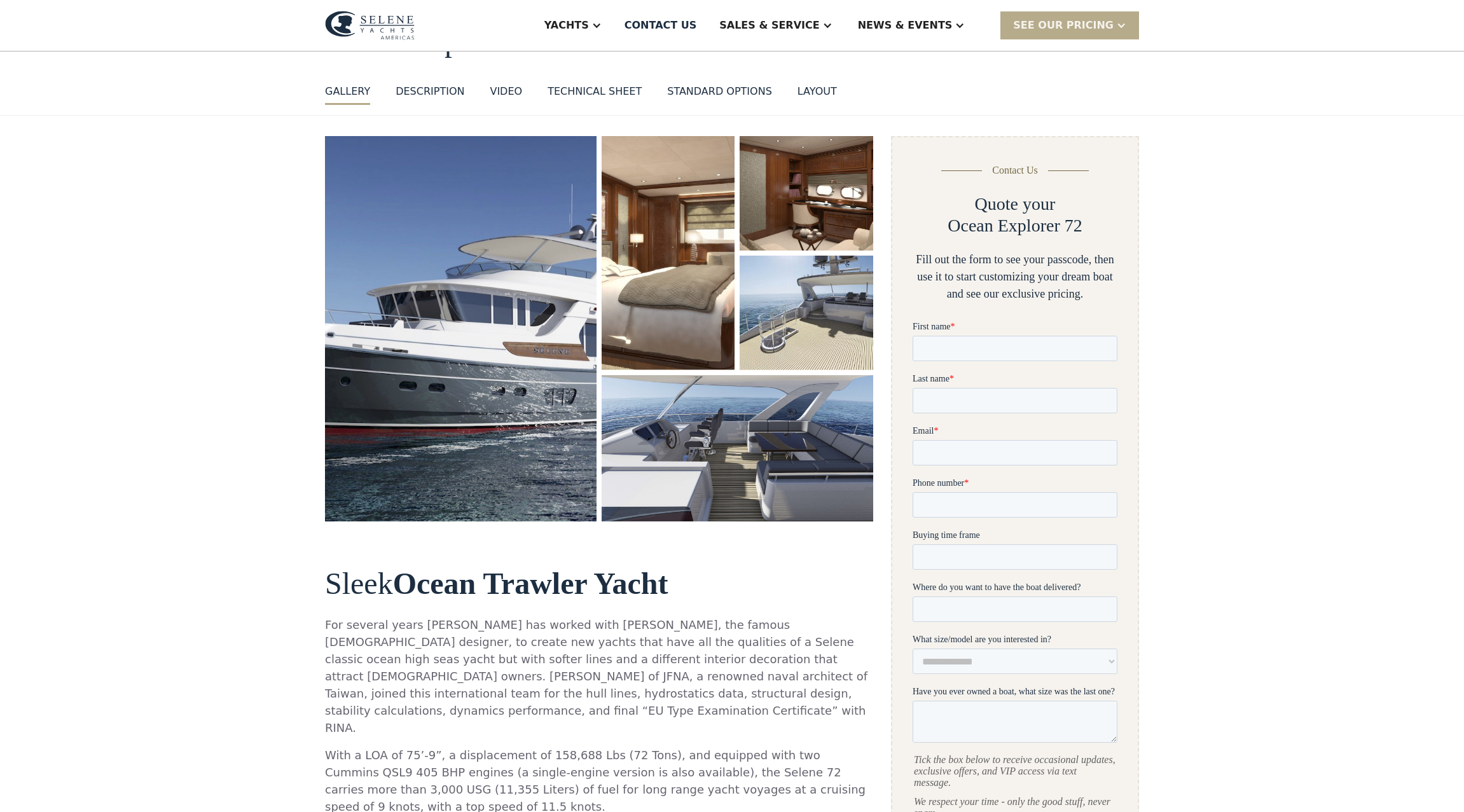
scroll to position [0, 0]
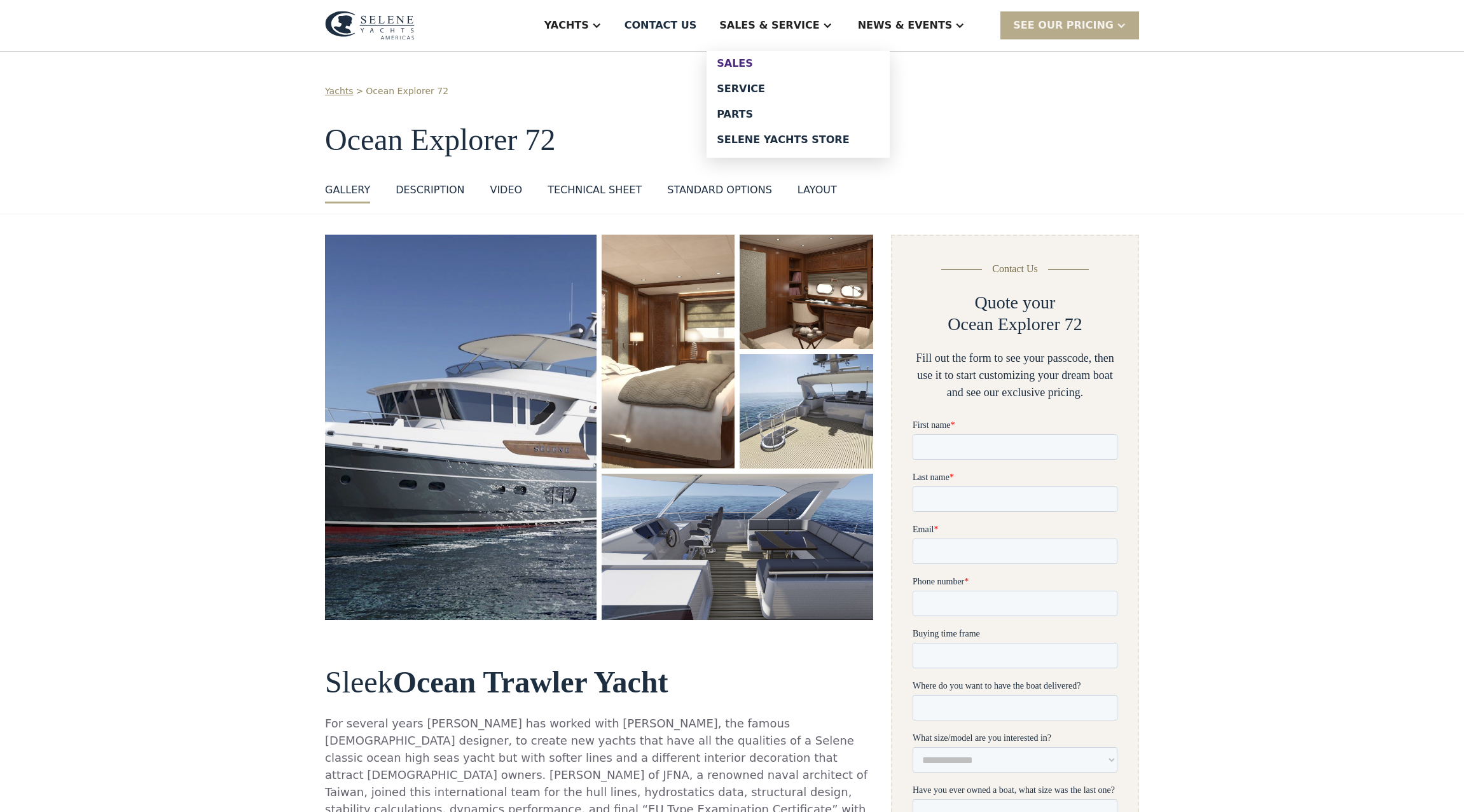
drag, startPoint x: 784, startPoint y: 18, endPoint x: 791, endPoint y: 69, distance: 51.5
click at [786, 51] on div "Sales & Service Sales Service Parts Selene Yachts Store" at bounding box center [776, 25] width 138 height 51
click at [776, 61] on div "Sales" at bounding box center [798, 63] width 163 height 10
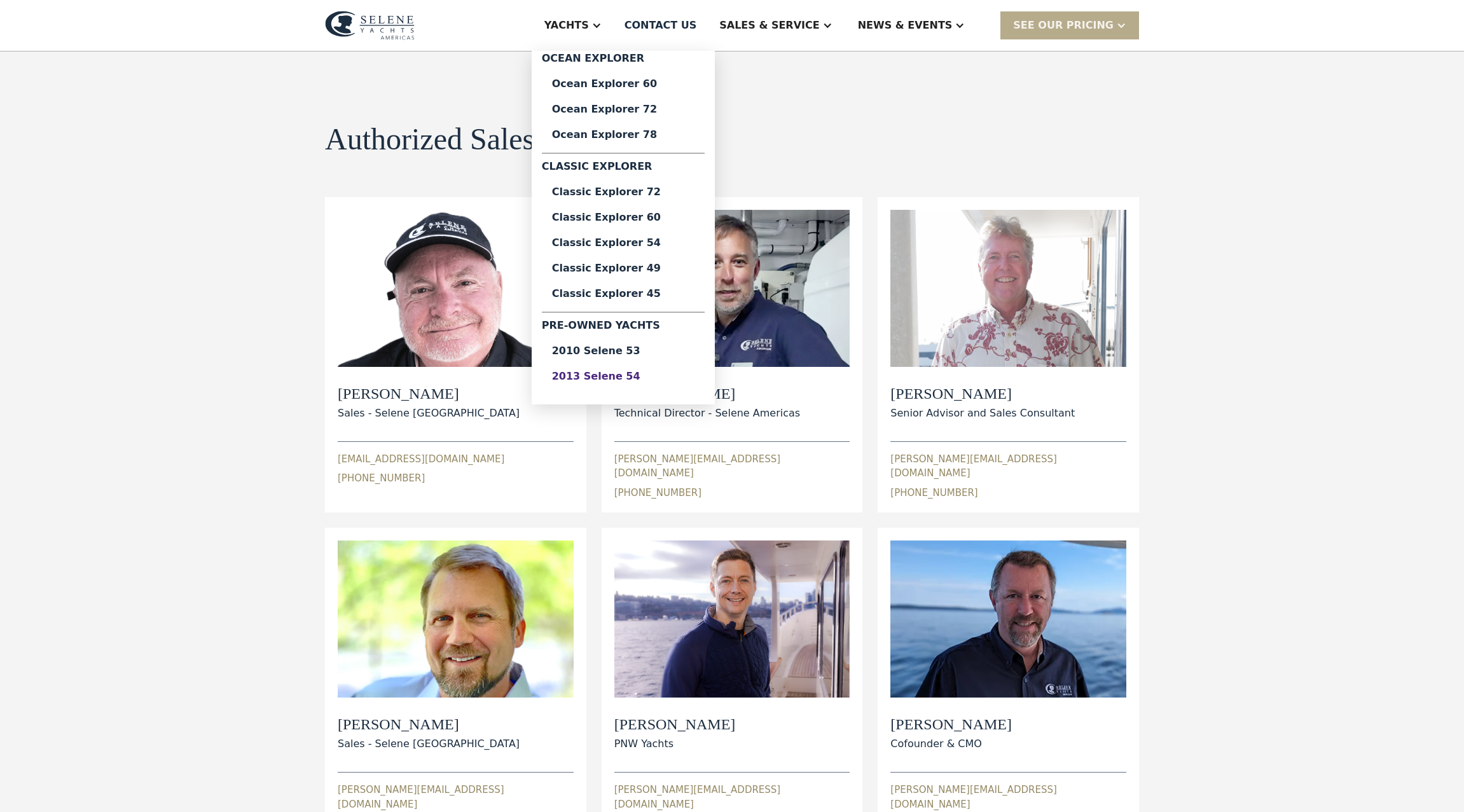
click at [659, 377] on div "2013 Selene 54" at bounding box center [623, 376] width 142 height 10
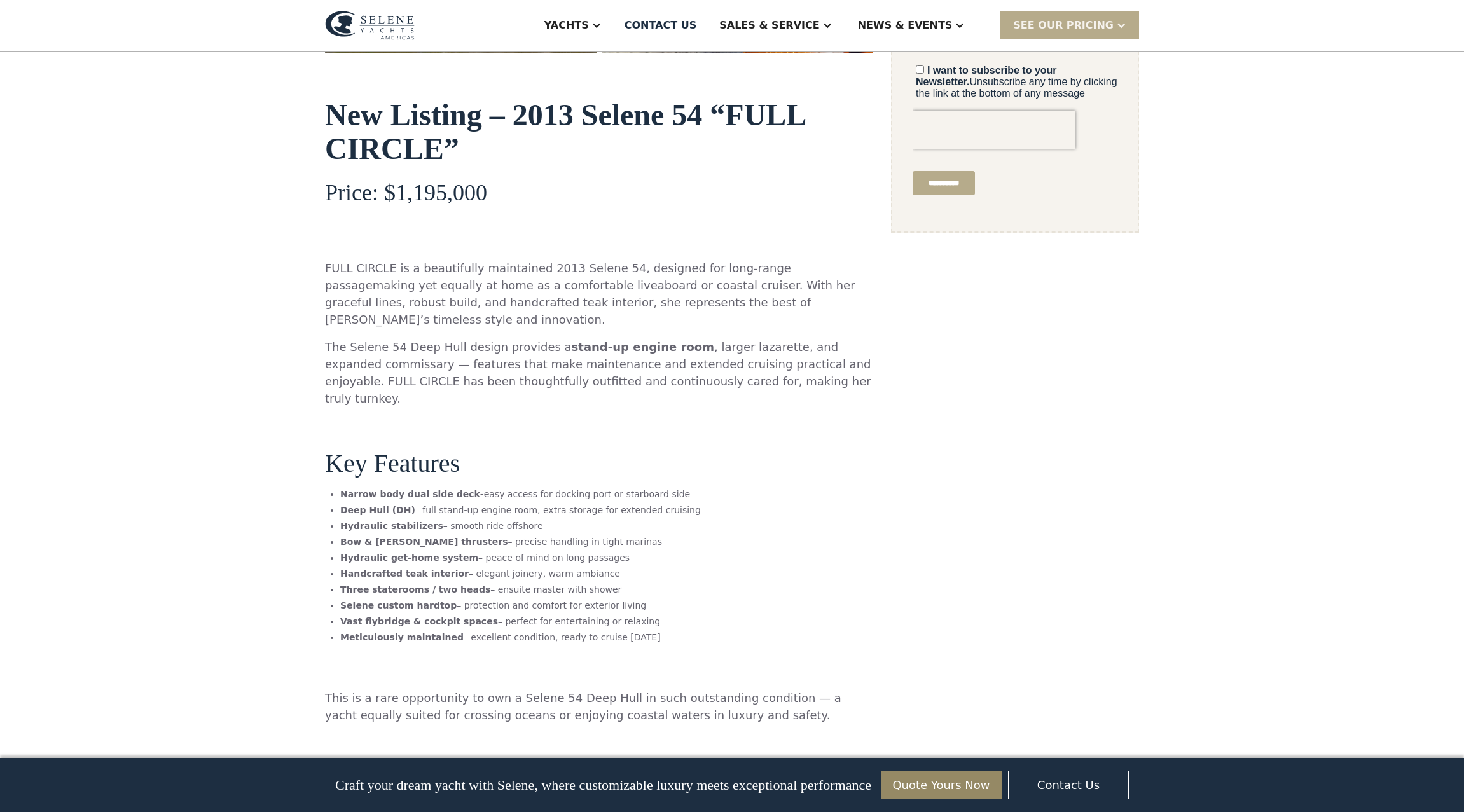
scroll to position [16, 0]
